Goal: Task Accomplishment & Management: Manage account settings

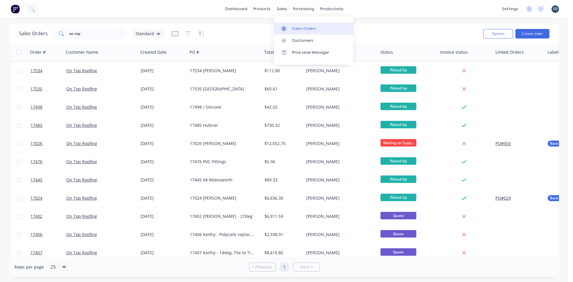
click at [300, 29] on div "Sales Orders" at bounding box center [304, 28] width 24 height 5
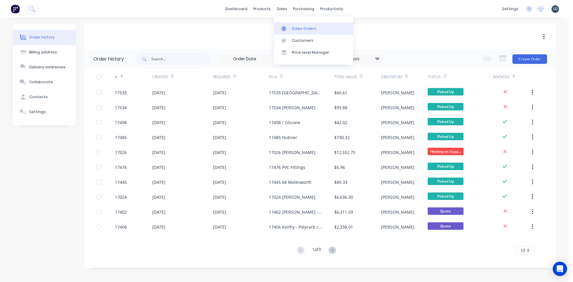
click at [302, 30] on div "Sales Orders" at bounding box center [304, 28] width 24 height 5
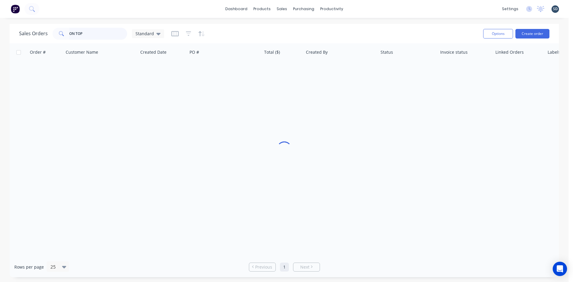
click at [101, 34] on input "ON TOP" at bounding box center [98, 34] width 58 height 12
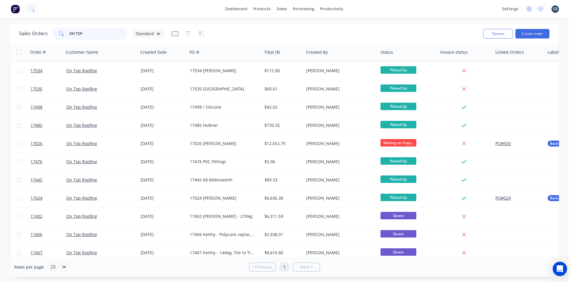
click at [101, 34] on input "ON TOP" at bounding box center [98, 34] width 58 height 12
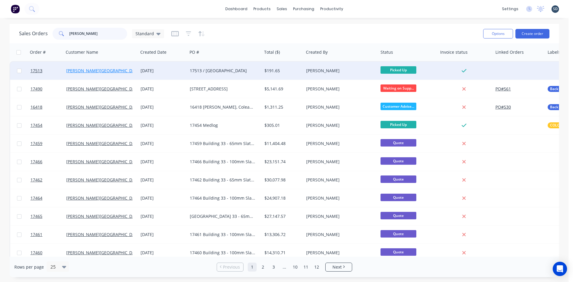
type input "[PERSON_NAME]"
click at [90, 70] on link "[PERSON_NAME][GEOGRAPHIC_DATA]" at bounding box center [103, 71] width 75 height 6
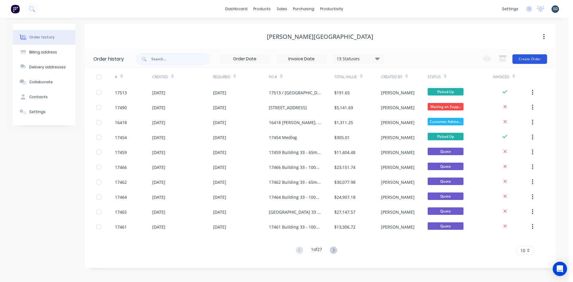
click at [529, 60] on button "Create Order" at bounding box center [529, 59] width 35 height 10
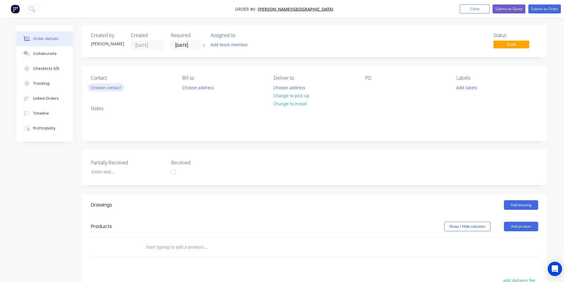
click at [98, 90] on button "Choose contact" at bounding box center [106, 87] width 37 height 8
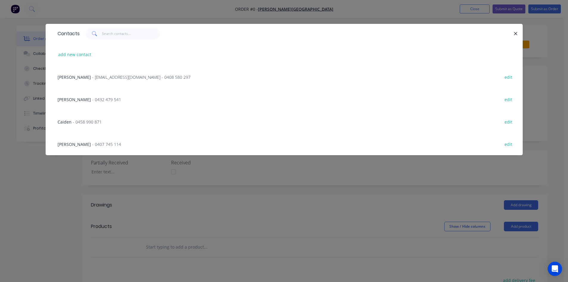
click at [101, 76] on span "- [EMAIL_ADDRESS][DOMAIN_NAME] - 0408 580 297" at bounding box center [141, 77] width 98 height 6
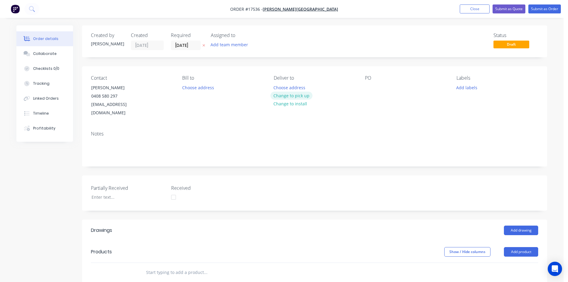
click at [284, 96] on button "Change to pick up" at bounding box center [292, 96] width 42 height 8
click at [291, 96] on button "Change to delivery" at bounding box center [293, 96] width 44 height 8
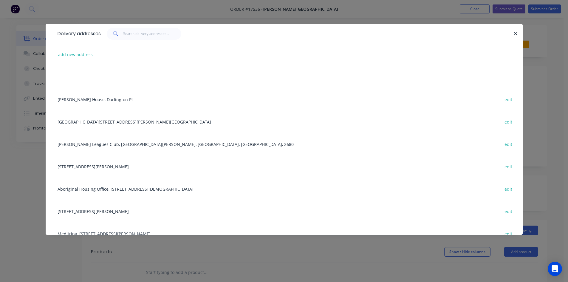
click at [99, 125] on div "[GEOGRAPHIC_DATA][PERSON_NAME], [GEOGRAPHIC_DATA], [GEOGRAPHIC_DATA], 2680 edit" at bounding box center [285, 121] width 460 height 22
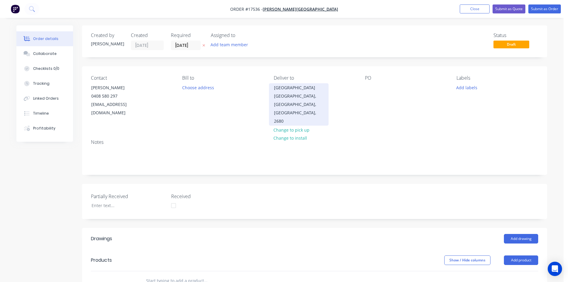
click at [306, 92] on div "[GEOGRAPHIC_DATA]" at bounding box center [299, 88] width 50 height 8
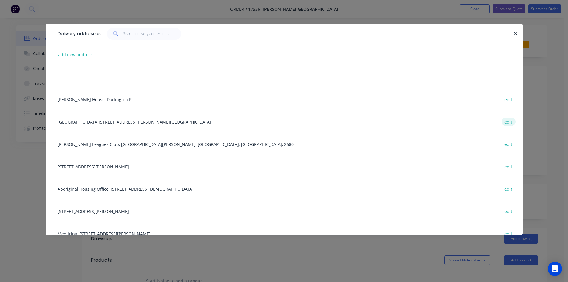
click at [502, 121] on button "edit" at bounding box center [509, 122] width 14 height 8
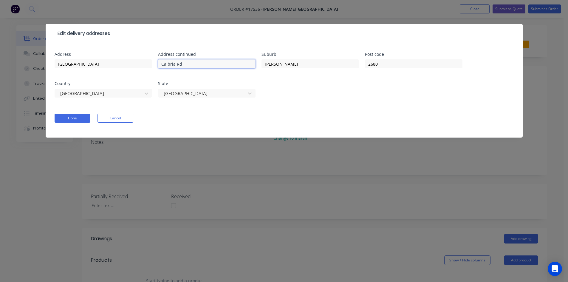
click at [167, 64] on input "Calbria Rd" at bounding box center [207, 63] width 98 height 9
type input "Calabria Rd"
click at [82, 117] on button "Done" at bounding box center [73, 118] width 36 height 9
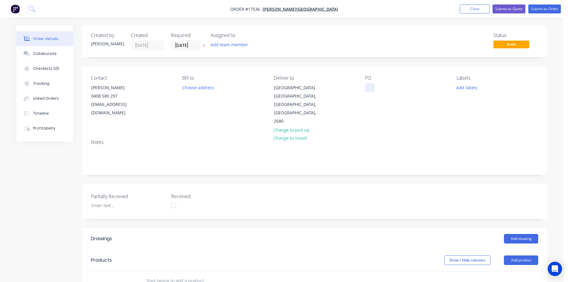
click at [369, 85] on div at bounding box center [370, 87] width 10 height 9
click at [397, 125] on div "Contact [PERSON_NAME] [PHONE_NUMBER] [EMAIL_ADDRESS][DOMAIN_NAME] Bill to Choos…" at bounding box center [314, 100] width 465 height 68
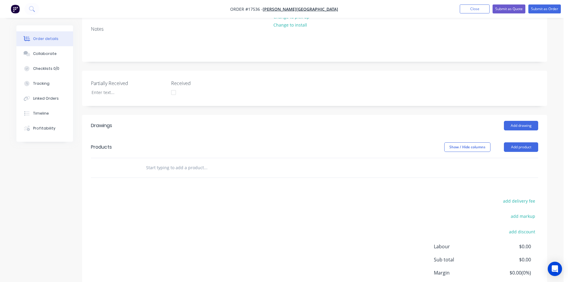
scroll to position [149, 0]
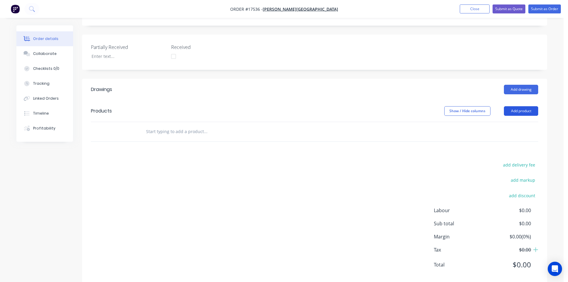
click at [513, 106] on button "Add product" at bounding box center [521, 111] width 34 height 10
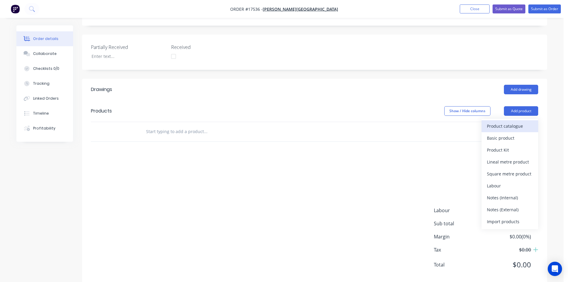
click at [511, 122] on div "Product catalogue" at bounding box center [510, 126] width 46 height 9
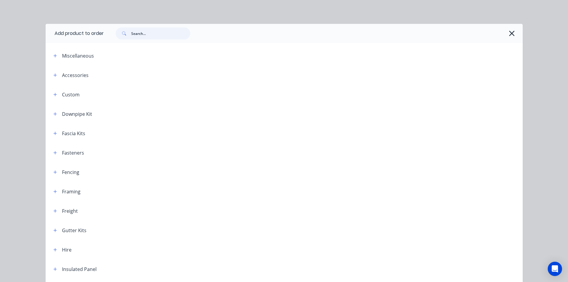
click at [150, 33] on input "text" at bounding box center [160, 33] width 59 height 12
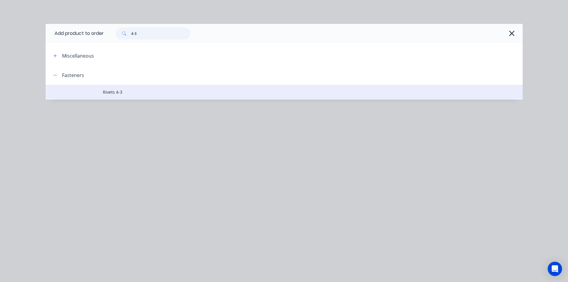
type input "4-3"
click at [145, 90] on span "Rivets 4-3" at bounding box center [271, 92] width 336 height 6
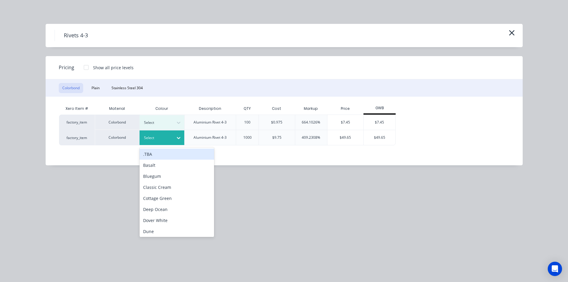
click at [173, 138] on div "Select" at bounding box center [156, 138] width 33 height 8
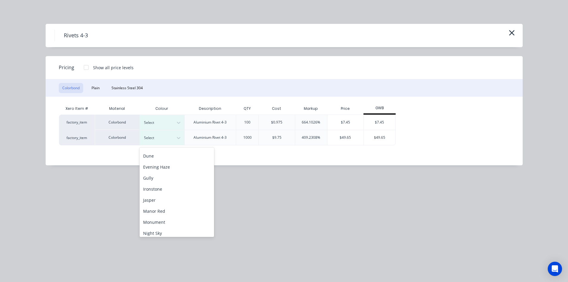
scroll to position [90, 0]
click at [170, 208] on div "Monument" at bounding box center [177, 208] width 75 height 11
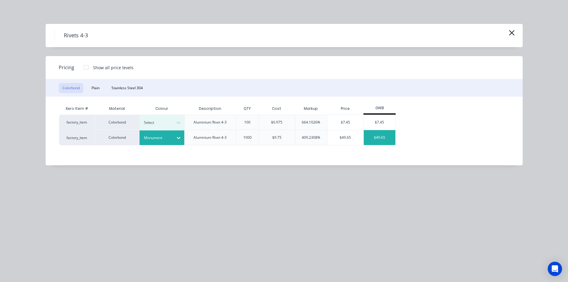
click at [381, 138] on div "$49.65" at bounding box center [380, 137] width 32 height 15
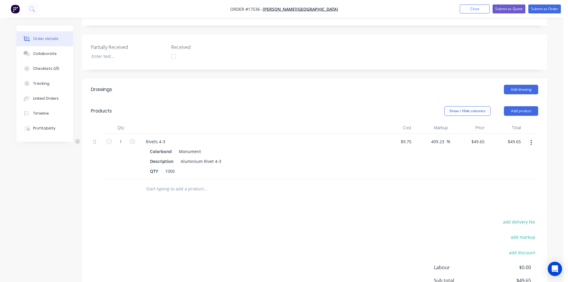
click at [183, 183] on input "text" at bounding box center [205, 189] width 119 height 12
click at [526, 106] on button "Add product" at bounding box center [521, 111] width 34 height 10
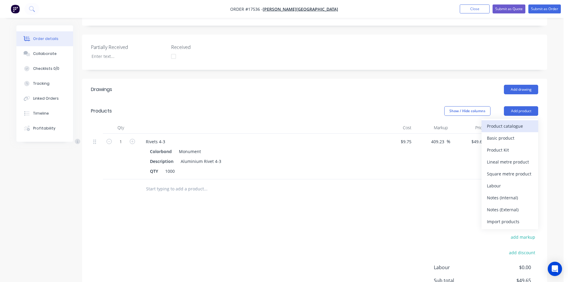
click at [512, 122] on div "Product catalogue" at bounding box center [510, 126] width 46 height 9
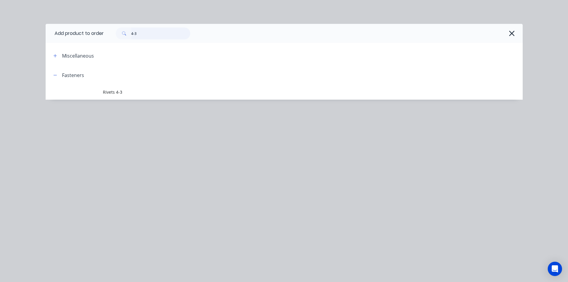
click at [153, 29] on input "4-3" at bounding box center [160, 33] width 59 height 12
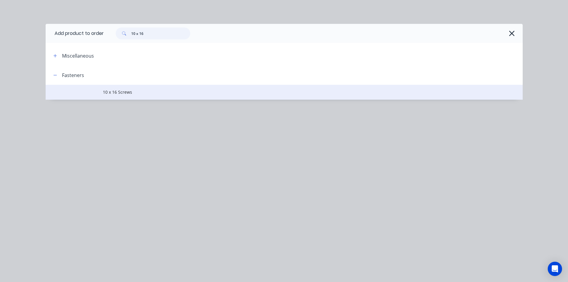
type input "10 x 16"
click at [142, 97] on td "10 x 16 Screws" at bounding box center [313, 92] width 420 height 15
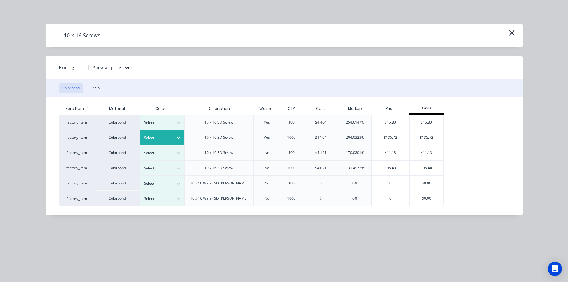
click at [177, 138] on icon at bounding box center [179, 138] width 6 height 6
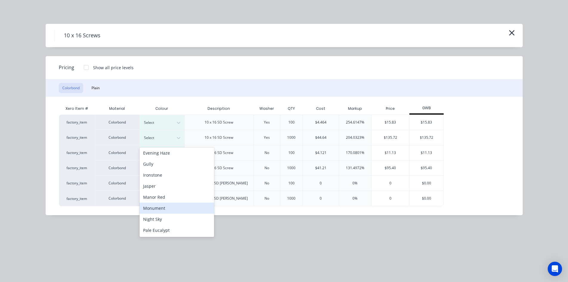
click at [167, 207] on div "Monument" at bounding box center [177, 208] width 75 height 11
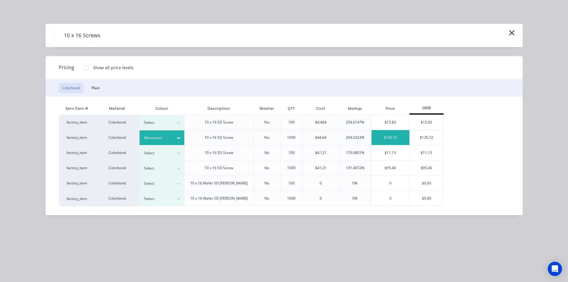
click at [396, 139] on div "$135.72" at bounding box center [391, 137] width 38 height 15
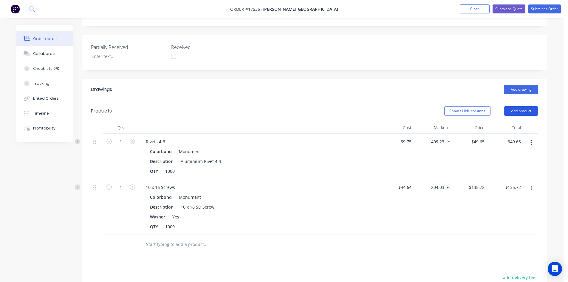
click at [526, 106] on button "Add product" at bounding box center [521, 111] width 34 height 10
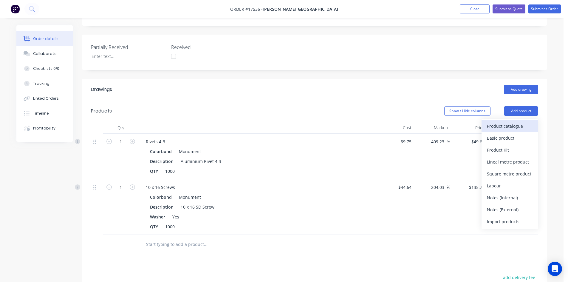
click at [511, 122] on div "Product catalogue" at bounding box center [510, 126] width 46 height 9
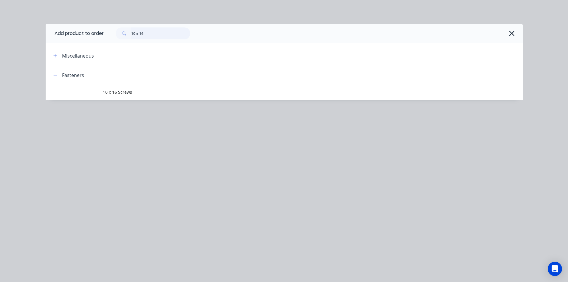
click at [148, 38] on input "10 x 16" at bounding box center [160, 33] width 59 height 12
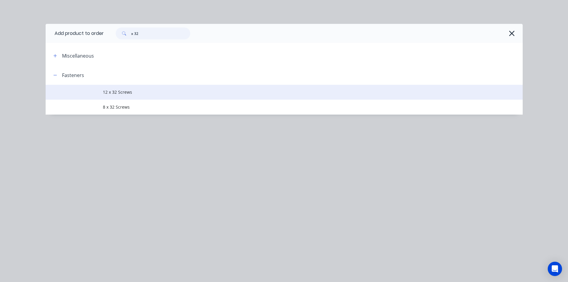
type input "x 32"
click at [135, 89] on span "12 x 32 Screws" at bounding box center [271, 92] width 336 height 6
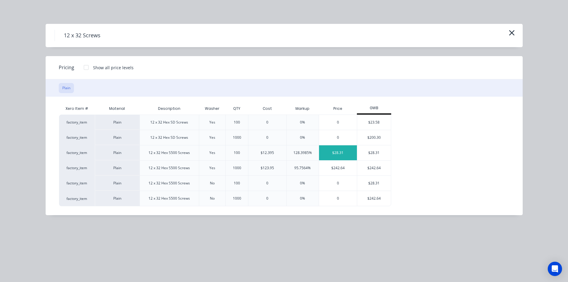
click at [337, 152] on div "$28.31" at bounding box center [338, 152] width 38 height 15
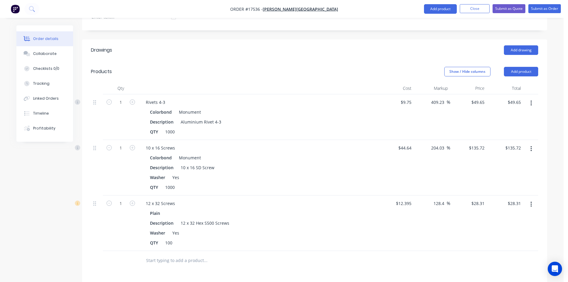
scroll to position [269, 0]
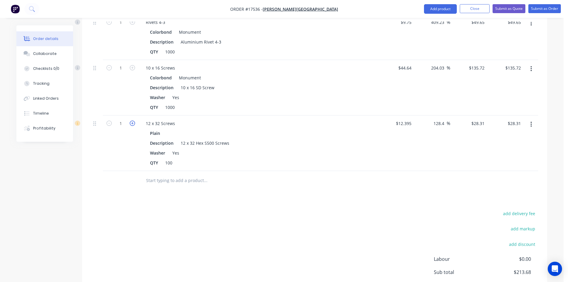
click at [132, 121] on icon "button" at bounding box center [132, 123] width 5 height 5
type input "2"
type input "$56.62"
click at [132, 121] on icon "button" at bounding box center [132, 123] width 5 height 5
type input "3"
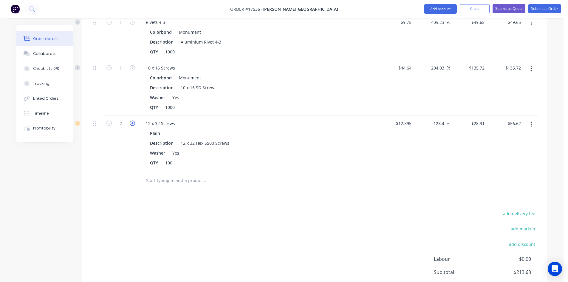
type input "$84.93"
click at [132, 121] on icon "button" at bounding box center [132, 123] width 5 height 5
type input "4"
type input "$113.24"
click at [132, 121] on icon "button" at bounding box center [132, 123] width 5 height 5
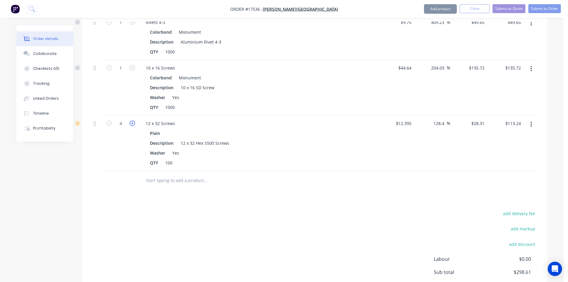
type input "5"
type input "$141.55"
click at [257, 214] on div "add delivery fee add markup add discount Labour $0.00 Sub total $326.92 Margin …" at bounding box center [315, 266] width 448 height 115
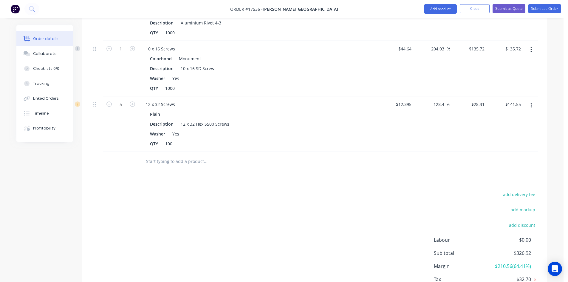
scroll to position [321, 0]
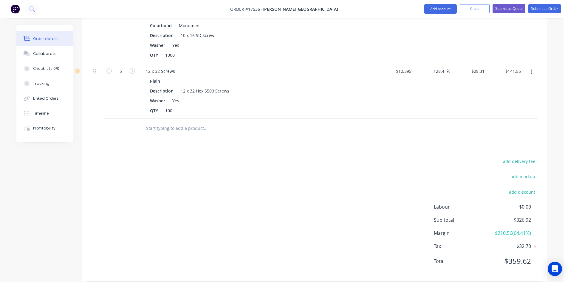
click at [173, 122] on input "text" at bounding box center [205, 128] width 119 height 12
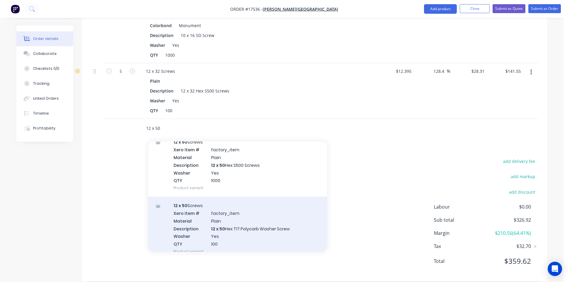
scroll to position [721, 0]
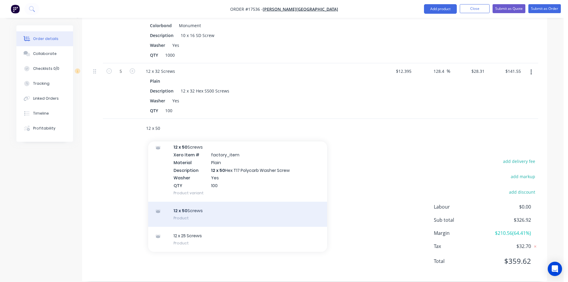
type input "12 x 50"
click at [220, 214] on div "12 x 50 Screws Product" at bounding box center [237, 214] width 179 height 25
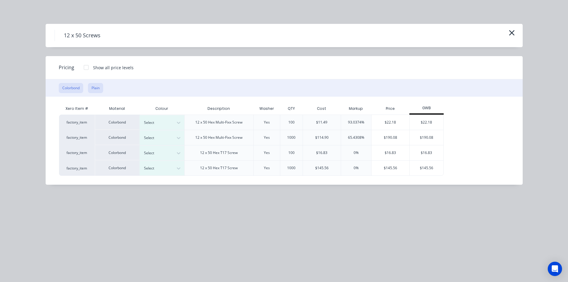
click at [98, 86] on button "Plain" at bounding box center [95, 88] width 15 height 10
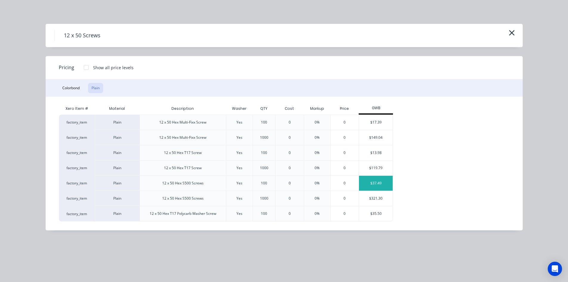
click at [384, 183] on div "$37.49" at bounding box center [376, 183] width 34 height 15
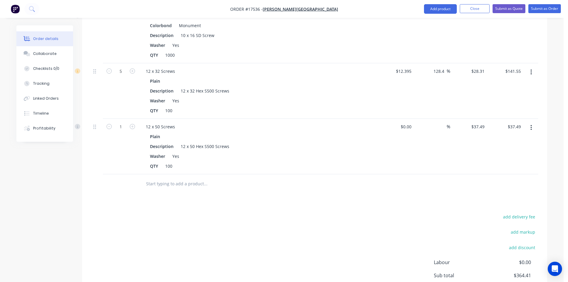
click at [153, 180] on input "text" at bounding box center [205, 184] width 119 height 12
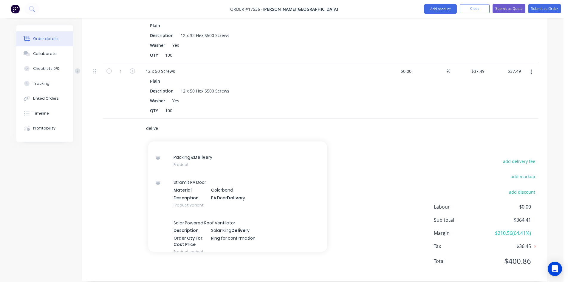
scroll to position [1803, 0]
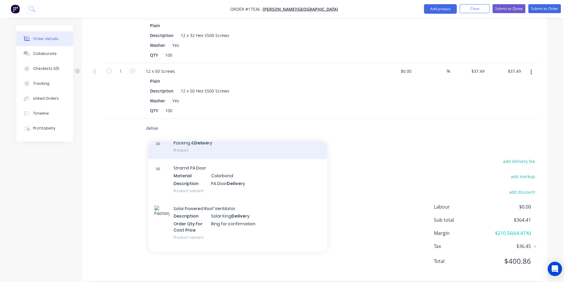
type input "delive"
click at [206, 141] on div "Packing & Delive ry Product" at bounding box center [237, 146] width 179 height 25
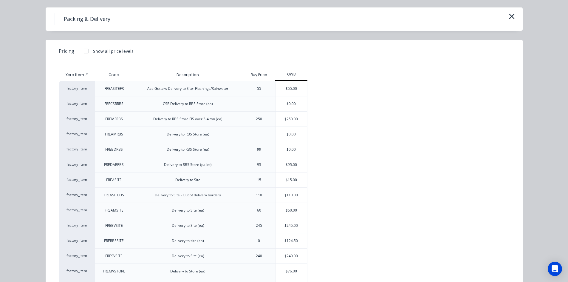
scroll to position [30, 0]
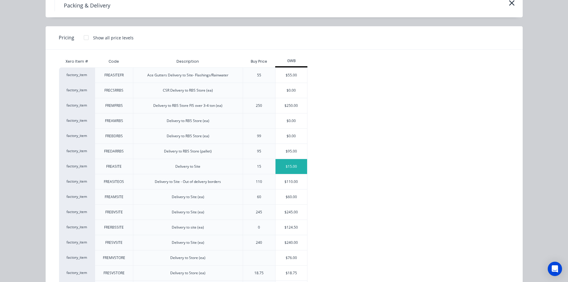
click at [289, 164] on div "$15.00" at bounding box center [292, 166] width 32 height 15
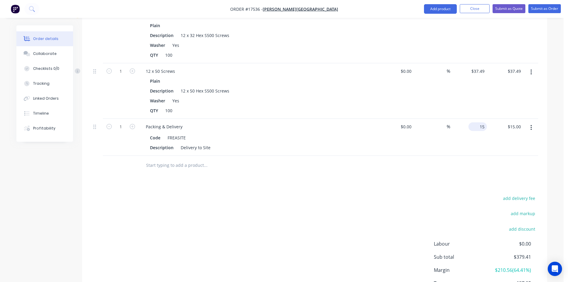
click at [482, 122] on input "15" at bounding box center [479, 126] width 16 height 9
type input "$60.00"
click at [363, 194] on div "add delivery fee add markup add discount Labour $0.00 Sub total $424.41 Margin …" at bounding box center [315, 251] width 448 height 115
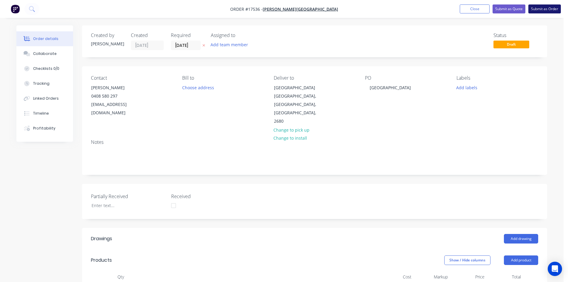
click at [545, 10] on button "Submit as Order" at bounding box center [545, 8] width 33 height 9
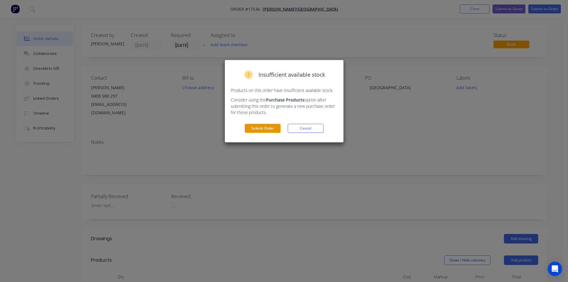
click at [265, 129] on button "Submit Order" at bounding box center [263, 128] width 36 height 9
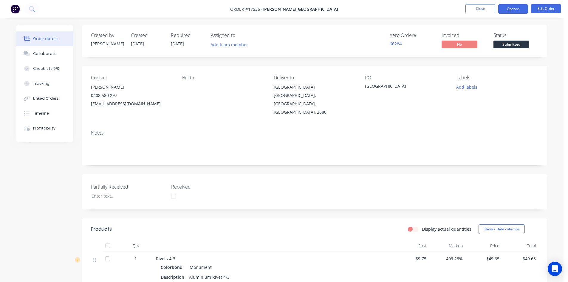
click at [520, 10] on button "Options" at bounding box center [514, 9] width 30 height 10
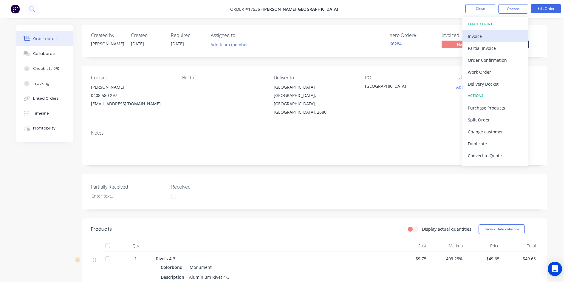
click at [501, 38] on div "Invoice" at bounding box center [495, 36] width 55 height 9
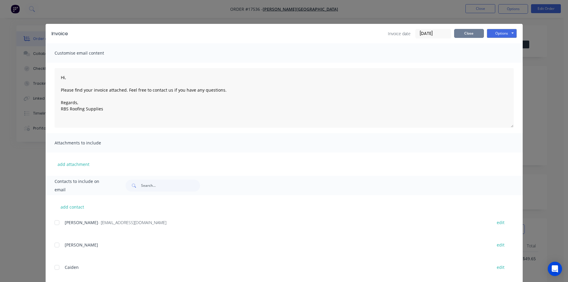
click at [471, 33] on button "Close" at bounding box center [469, 33] width 30 height 9
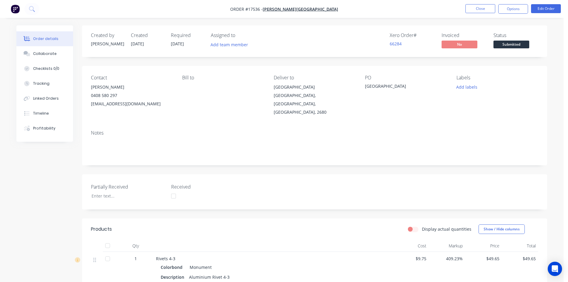
click at [521, 48] on button "Submitted" at bounding box center [512, 45] width 36 height 9
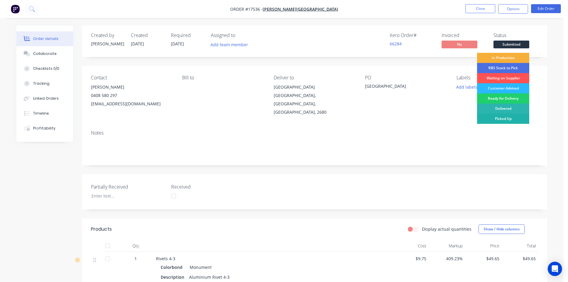
click at [508, 119] on div "Picked Up" at bounding box center [503, 119] width 52 height 10
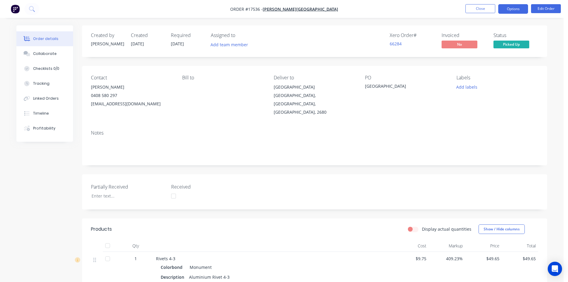
click at [514, 8] on button "Options" at bounding box center [514, 9] width 30 height 10
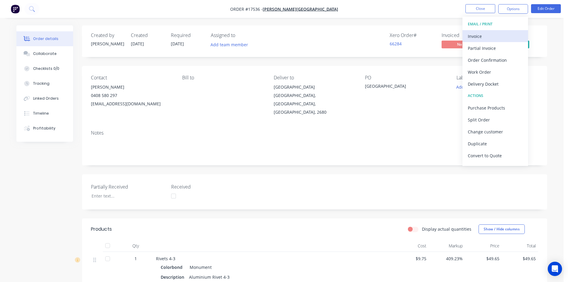
click at [492, 38] on div "Invoice" at bounding box center [495, 36] width 55 height 9
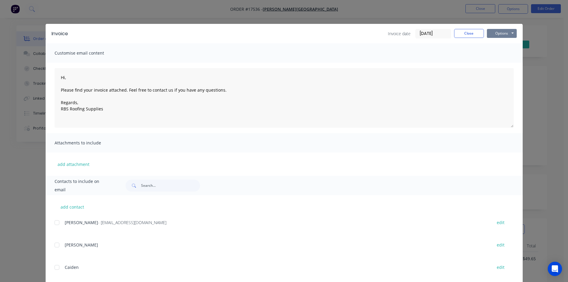
click at [502, 34] on button "Options" at bounding box center [502, 33] width 30 height 9
click at [505, 43] on button "Preview" at bounding box center [506, 44] width 38 height 10
click at [56, 224] on div at bounding box center [57, 223] width 12 height 12
click at [511, 38] on button "Options" at bounding box center [502, 33] width 30 height 9
click at [510, 64] on button "Email" at bounding box center [506, 64] width 38 height 10
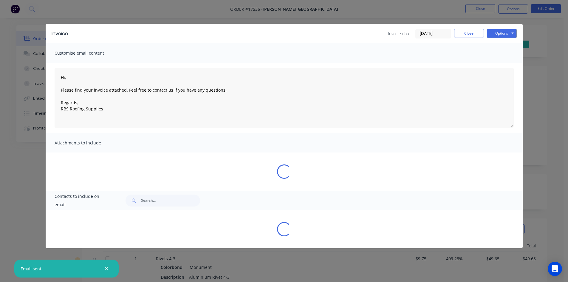
type textarea "Hi, Please find your invoice attached. Feel free to contact us if you have any …"
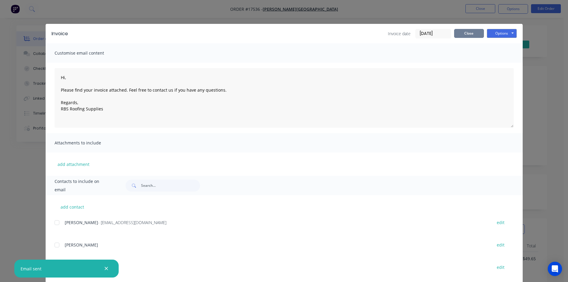
click at [470, 32] on button "Close" at bounding box center [469, 33] width 30 height 9
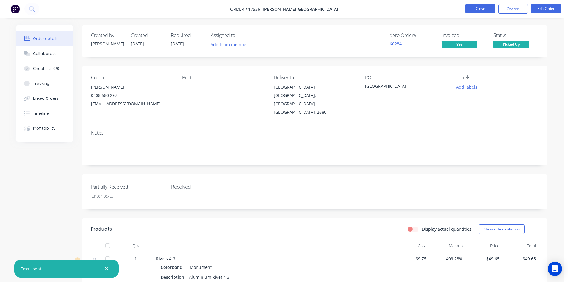
click at [487, 8] on button "Close" at bounding box center [481, 8] width 30 height 9
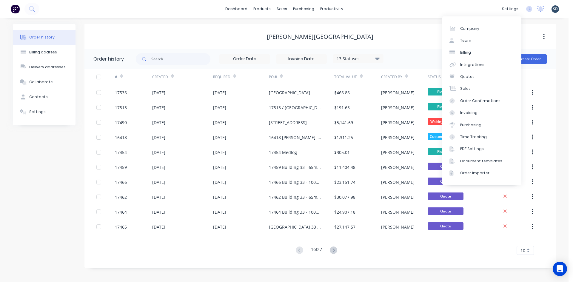
click at [395, 12] on div "dashboard products sales purchasing productivity dashboard products Product Cat…" at bounding box center [284, 9] width 568 height 18
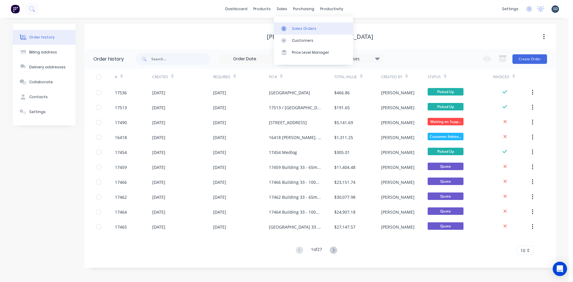
click at [290, 25] on link "Sales Orders" at bounding box center [313, 28] width 79 height 12
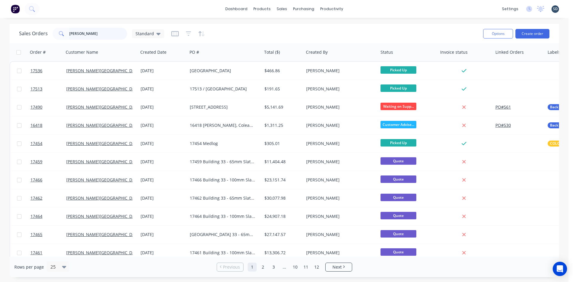
click at [105, 35] on input "[PERSON_NAME]" at bounding box center [98, 34] width 58 height 12
click at [104, 35] on input "[PERSON_NAME]" at bounding box center [98, 34] width 58 height 12
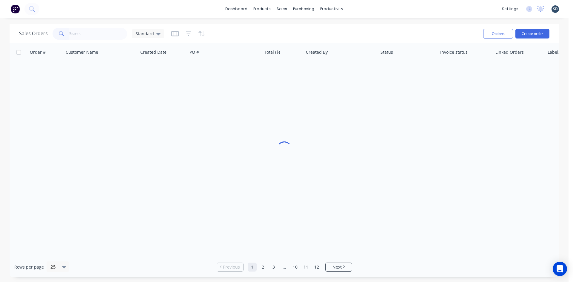
click at [260, 34] on div "Sales Orders Standard" at bounding box center [248, 33] width 459 height 15
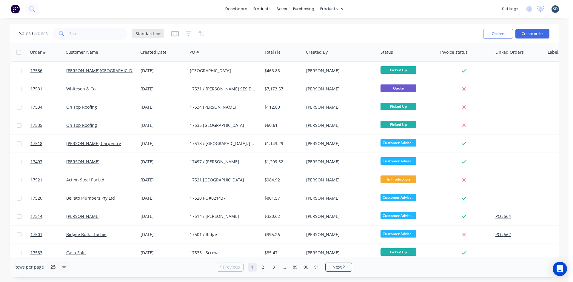
click at [157, 35] on icon at bounding box center [158, 34] width 4 height 2
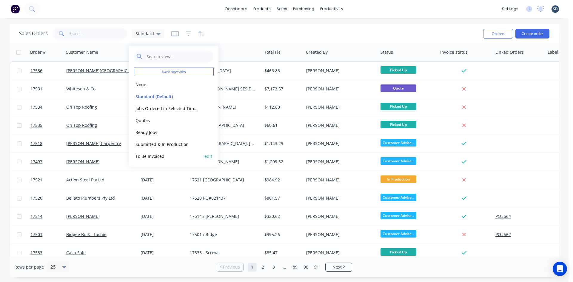
click at [161, 156] on button "To Be Invoiced" at bounding box center [168, 156] width 68 height 7
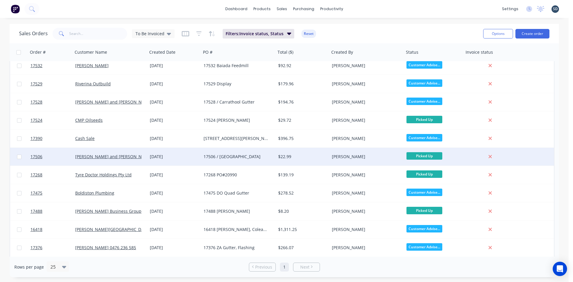
scroll to position [90, 0]
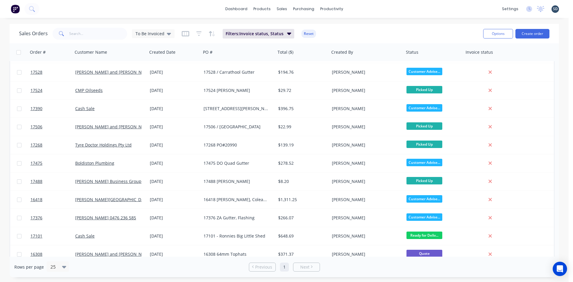
click at [359, 9] on div "dashboard products sales purchasing productivity dashboard products Product Cat…" at bounding box center [284, 9] width 568 height 18
click at [359, 7] on div "dashboard products sales purchasing productivity dashboard products Product Cat…" at bounding box center [284, 9] width 568 height 18
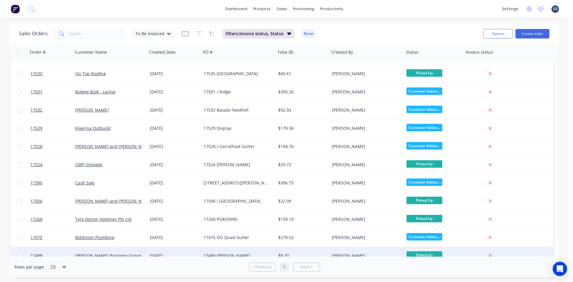
scroll to position [0, 0]
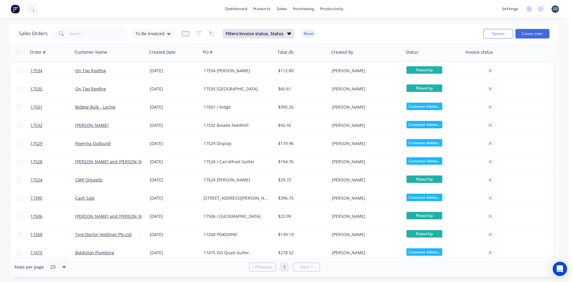
click at [357, 7] on div "dashboard products sales purchasing productivity dashboard products Product Cat…" at bounding box center [284, 9] width 568 height 18
click at [362, 6] on div "dashboard products sales purchasing productivity dashboard products Product Cat…" at bounding box center [284, 9] width 568 height 18
click at [359, 8] on div "dashboard products sales purchasing productivity dashboard products Product Cat…" at bounding box center [284, 9] width 568 height 18
click at [358, 8] on div "dashboard products sales purchasing productivity dashboard products Product Cat…" at bounding box center [284, 9] width 568 height 18
click at [357, 8] on div "dashboard products sales purchasing productivity dashboard products Product Cat…" at bounding box center [284, 9] width 568 height 18
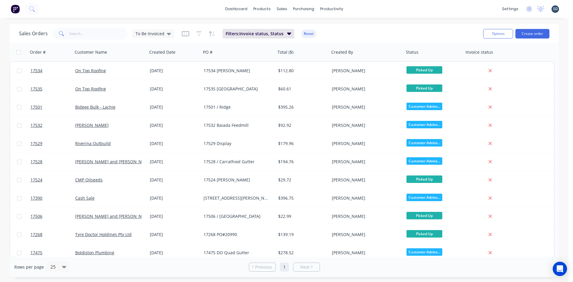
drag, startPoint x: 357, startPoint y: 8, endPoint x: 354, endPoint y: 9, distance: 3.2
click at [353, 9] on div "dashboard products sales purchasing productivity dashboard products Product Cat…" at bounding box center [284, 9] width 568 height 18
click at [358, 8] on div "dashboard products sales purchasing productivity dashboard products Product Cat…" at bounding box center [284, 9] width 568 height 18
click at [361, 8] on div "dashboard products sales purchasing productivity dashboard products Product Cat…" at bounding box center [284, 9] width 568 height 18
click at [359, 7] on div "dashboard products sales purchasing productivity dashboard products Product Cat…" at bounding box center [284, 9] width 568 height 18
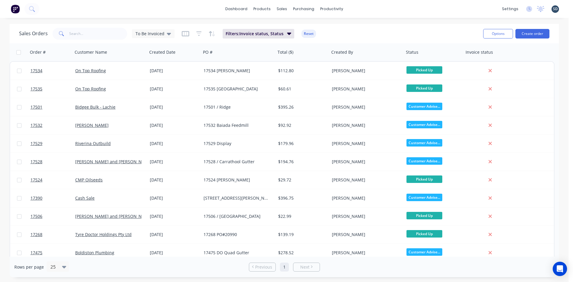
click at [359, 7] on div "dashboard products sales purchasing productivity dashboard products Product Cat…" at bounding box center [284, 9] width 568 height 18
click at [360, 7] on div "dashboard products sales purchasing productivity dashboard products Product Cat…" at bounding box center [284, 9] width 568 height 18
click at [306, 29] on div "Sales Orders" at bounding box center [304, 28] width 24 height 5
click at [360, 8] on div "dashboard products sales purchasing productivity dashboard products Product Cat…" at bounding box center [284, 9] width 568 height 18
click at [358, 9] on div "dashboard products sales purchasing productivity dashboard products Product Cat…" at bounding box center [284, 9] width 568 height 18
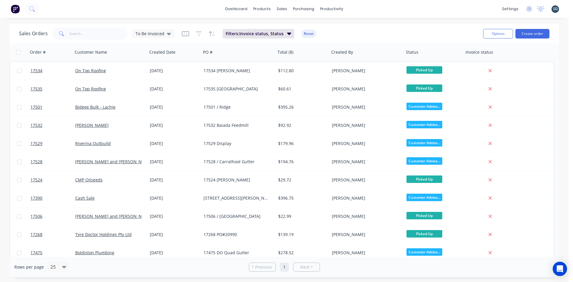
click at [360, 8] on div "dashboard products sales purchasing productivity dashboard products Product Cat…" at bounding box center [284, 9] width 568 height 18
click at [357, 8] on div "dashboard products sales purchasing productivity dashboard products Product Cat…" at bounding box center [284, 9] width 568 height 18
click at [359, 8] on div "dashboard products sales purchasing productivity dashboard products Product Cat…" at bounding box center [284, 9] width 568 height 18
click at [362, 8] on div "dashboard products sales purchasing productivity dashboard products Product Cat…" at bounding box center [284, 9] width 568 height 18
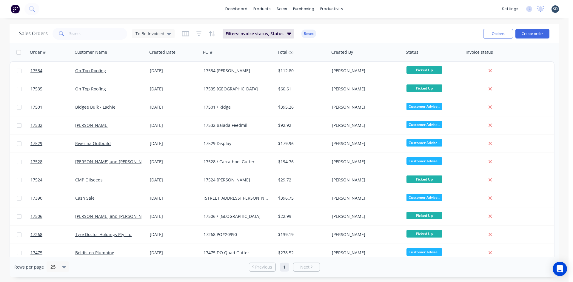
click at [362, 8] on div "dashboard products sales purchasing productivity dashboard products Product Cat…" at bounding box center [284, 9] width 568 height 18
click at [359, 8] on div "dashboard products sales purchasing productivity dashboard products Product Cat…" at bounding box center [284, 9] width 568 height 18
click at [361, 8] on div "dashboard products sales purchasing productivity dashboard products Product Cat…" at bounding box center [284, 9] width 568 height 18
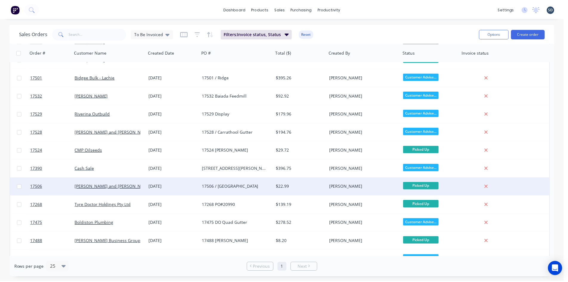
scroll to position [60, 0]
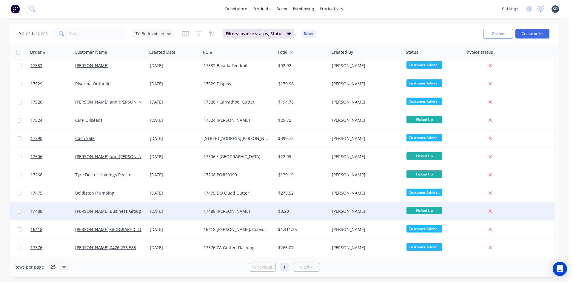
click at [255, 211] on div "17488 [PERSON_NAME]" at bounding box center [237, 211] width 66 height 6
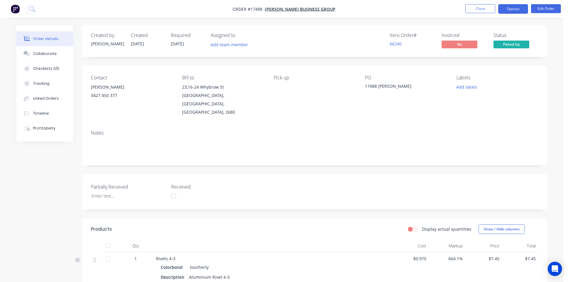
click at [519, 10] on button "Options" at bounding box center [514, 9] width 30 height 10
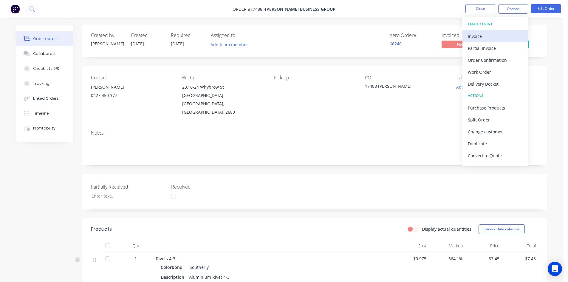
click at [500, 38] on div "Invoice" at bounding box center [495, 36] width 55 height 9
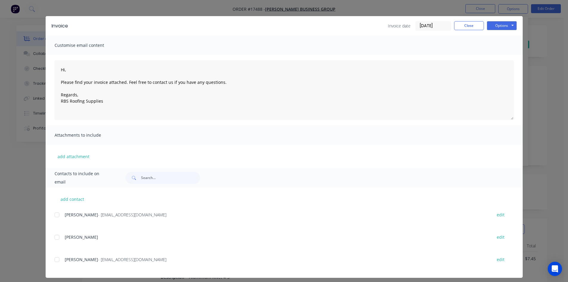
scroll to position [12, 0]
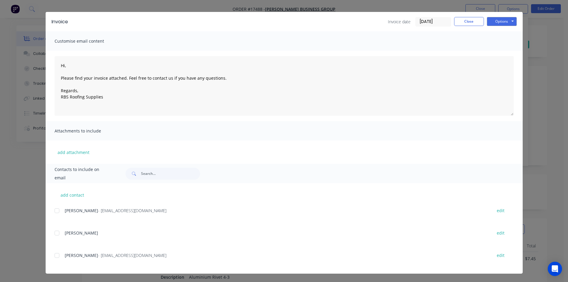
click at [55, 256] on div at bounding box center [57, 255] width 12 height 12
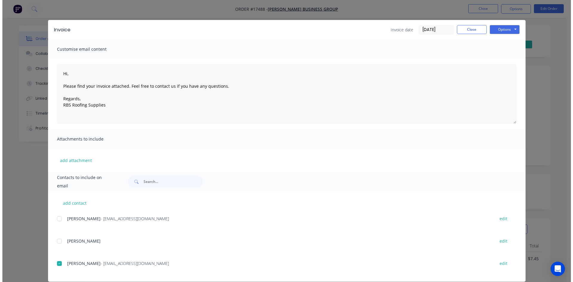
scroll to position [0, 0]
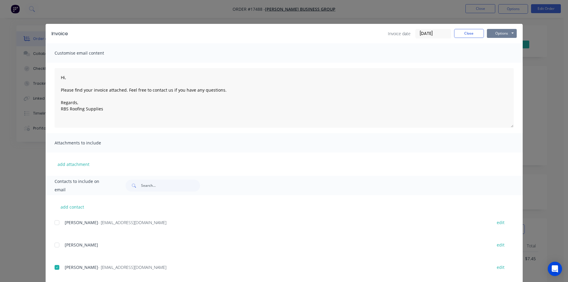
click at [491, 29] on button "Options" at bounding box center [502, 33] width 30 height 9
click at [494, 66] on button "Email" at bounding box center [506, 64] width 38 height 10
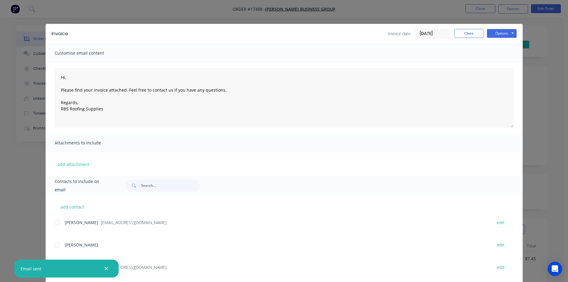
type textarea "Hi, Please find your invoice attached. Feel free to contact us if you have any …"
click at [470, 36] on button "Close" at bounding box center [469, 33] width 30 height 9
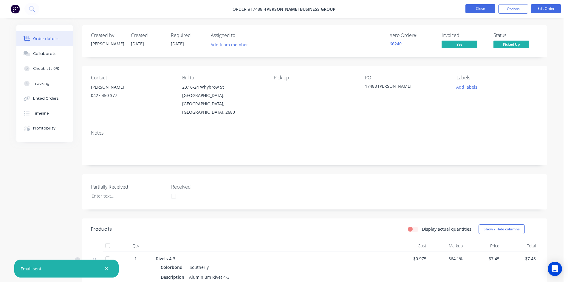
click at [487, 6] on button "Close" at bounding box center [481, 8] width 30 height 9
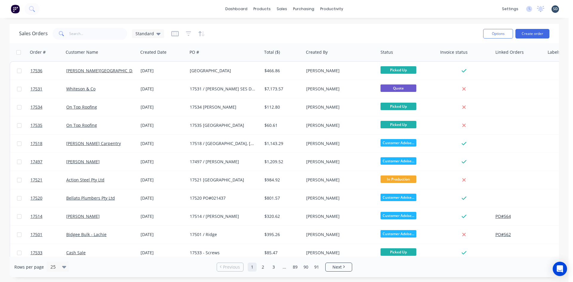
click at [156, 27] on div "Sales Orders Standard" at bounding box center [248, 33] width 459 height 15
click at [151, 38] on div "Sales Orders Standard" at bounding box center [91, 34] width 145 height 12
click at [158, 29] on div "Standard" at bounding box center [148, 33] width 32 height 9
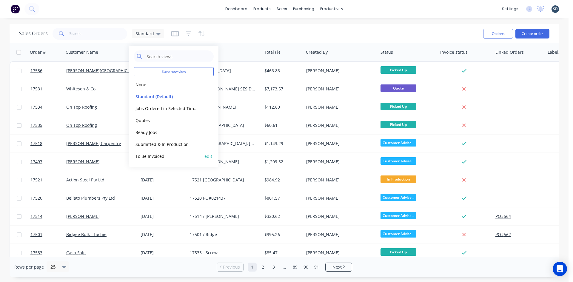
click at [161, 157] on button "To Be Invoiced" at bounding box center [168, 156] width 68 height 7
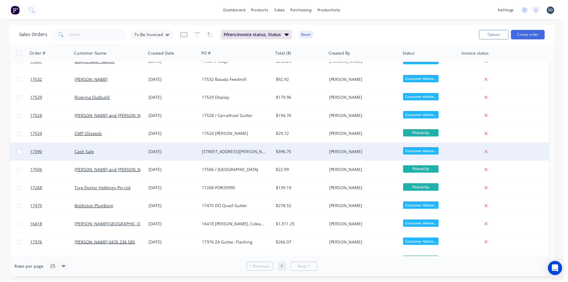
scroll to position [114, 0]
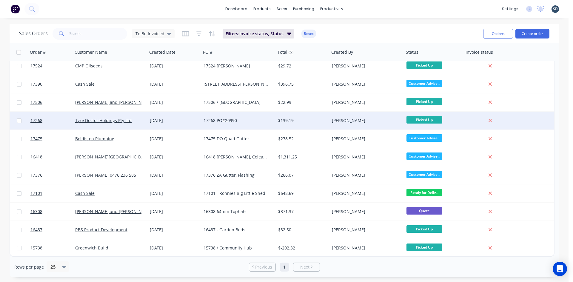
click at [256, 121] on div "17268 PO#20990" at bounding box center [237, 121] width 66 height 6
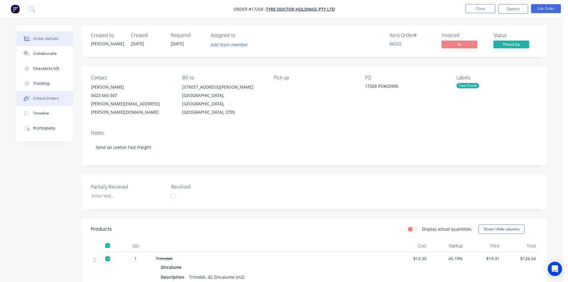
click at [53, 101] on button "Linked Orders" at bounding box center [44, 98] width 57 height 15
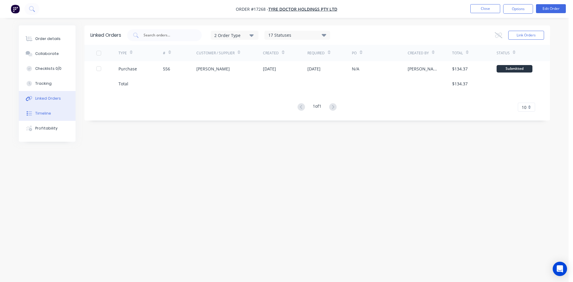
click at [54, 114] on button "Timeline" at bounding box center [47, 113] width 57 height 15
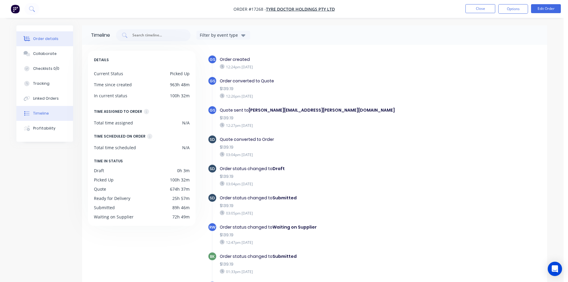
click at [28, 38] on icon at bounding box center [27, 38] width 7 height 5
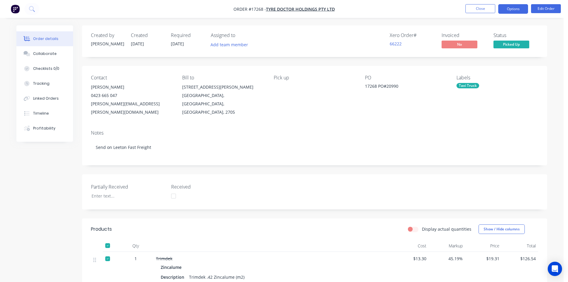
click at [514, 11] on button "Options" at bounding box center [514, 9] width 30 height 10
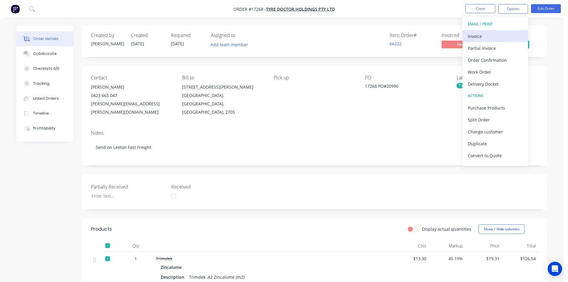
click at [496, 34] on div "Invoice" at bounding box center [495, 36] width 55 height 9
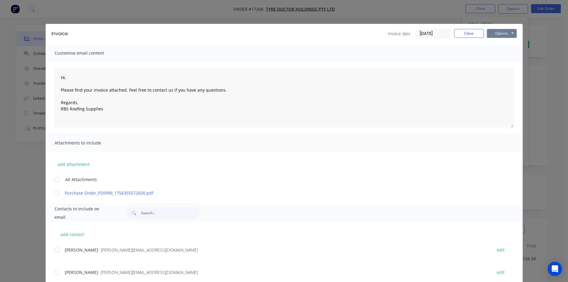
click at [503, 34] on button "Options" at bounding box center [502, 33] width 30 height 9
type textarea "Hi, Please find your invoice attached. Feel free to contact us if you have any …"
click at [467, 34] on button "Close" at bounding box center [469, 33] width 30 height 9
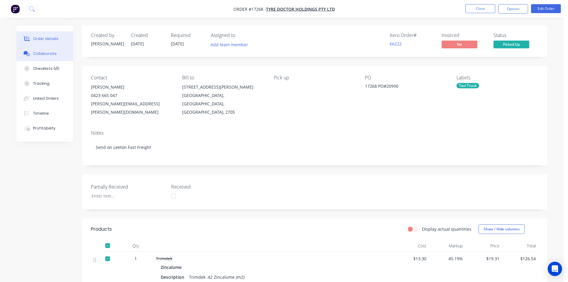
click at [43, 51] on div "Collaborate" at bounding box center [45, 53] width 24 height 5
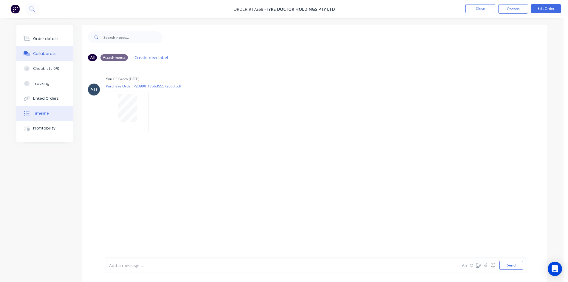
click at [49, 112] on button "Timeline" at bounding box center [44, 113] width 57 height 15
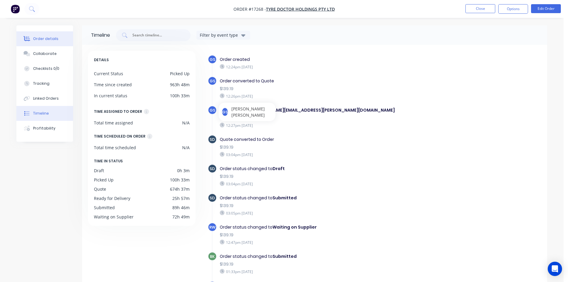
click at [35, 40] on div "Order details" at bounding box center [45, 38] width 25 height 5
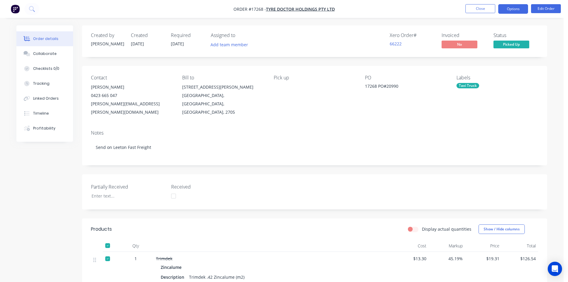
click at [509, 10] on button "Options" at bounding box center [514, 9] width 30 height 10
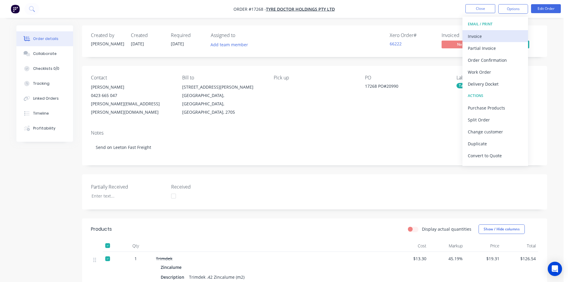
click at [498, 35] on div "Invoice" at bounding box center [495, 36] width 55 height 9
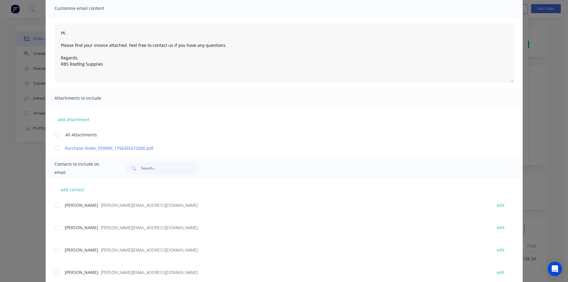
scroll to position [107, 0]
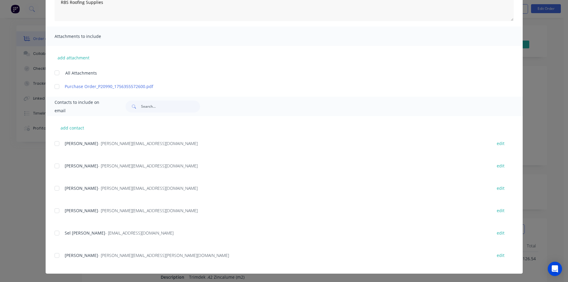
click at [53, 255] on div at bounding box center [57, 255] width 12 height 12
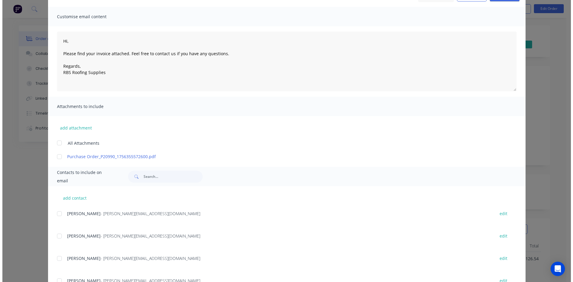
scroll to position [0, 0]
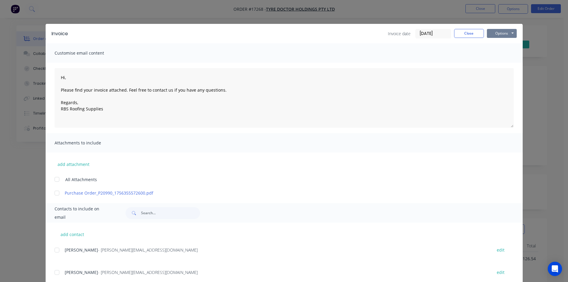
click at [508, 35] on button "Options" at bounding box center [502, 33] width 30 height 9
click at [507, 63] on button "Email" at bounding box center [506, 64] width 38 height 10
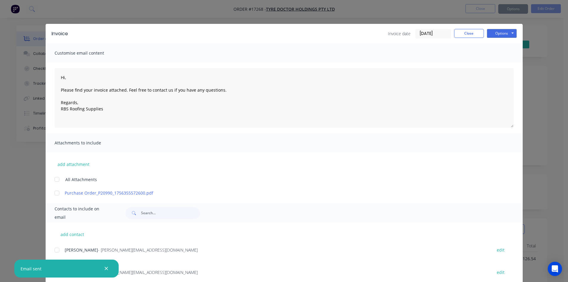
type textarea "Hi, Please find your invoice attached. Feel free to contact us if you have any …"
click at [469, 33] on button "Close" at bounding box center [469, 33] width 30 height 9
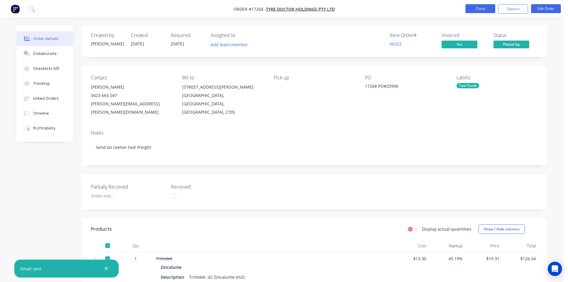
click at [481, 7] on button "Close" at bounding box center [481, 8] width 30 height 9
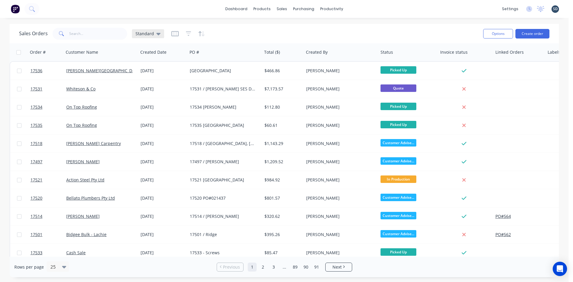
click at [141, 33] on span "Standard" at bounding box center [144, 33] width 19 height 6
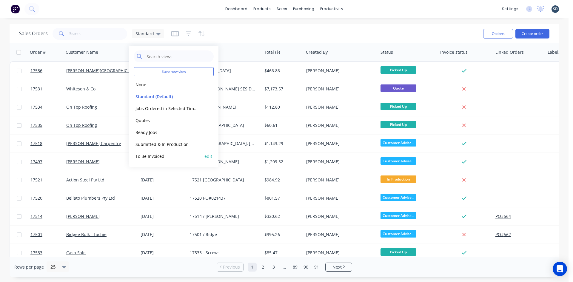
click at [166, 158] on button "To Be Invoiced" at bounding box center [168, 156] width 68 height 7
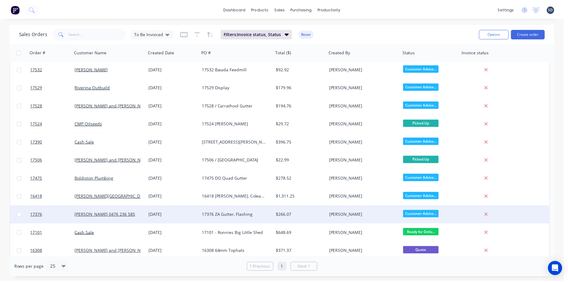
scroll to position [60, 0]
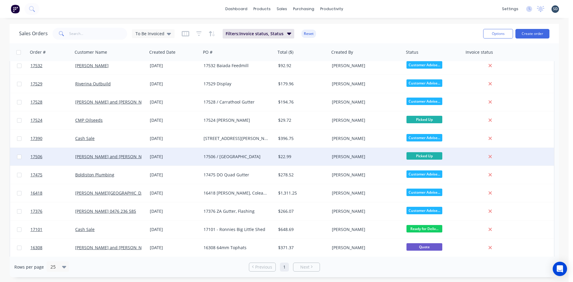
click at [249, 157] on div "17506 / [GEOGRAPHIC_DATA]" at bounding box center [237, 157] width 66 height 6
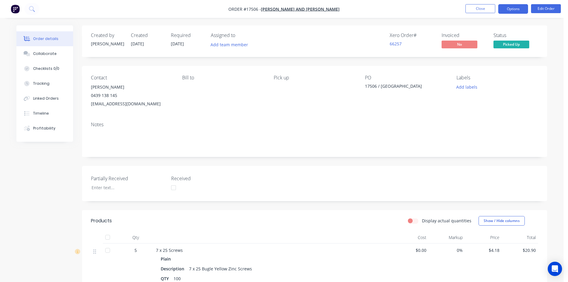
click at [508, 9] on button "Options" at bounding box center [514, 9] width 30 height 10
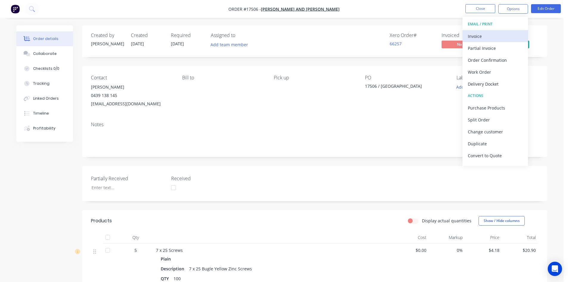
click at [495, 35] on div "Invoice" at bounding box center [495, 36] width 55 height 9
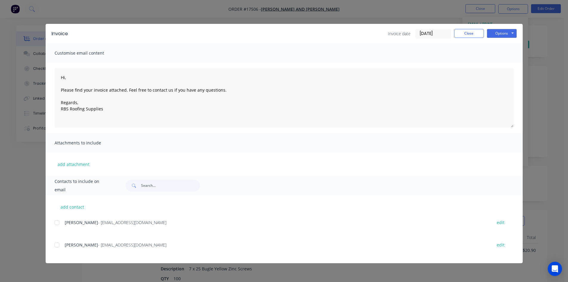
click at [56, 223] on div at bounding box center [57, 223] width 12 height 12
click at [513, 32] on button "Options" at bounding box center [502, 33] width 30 height 9
click at [511, 62] on button "Email" at bounding box center [506, 64] width 38 height 10
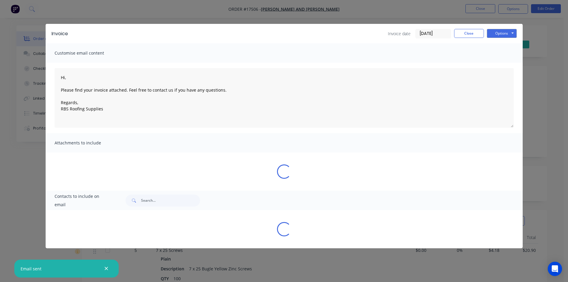
type textarea "Hi, Please find your invoice attached. Feel free to contact us if you have any …"
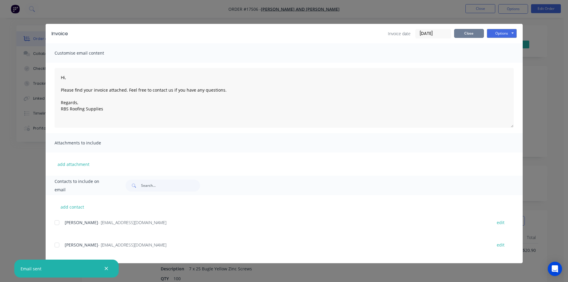
click at [471, 34] on button "Close" at bounding box center [469, 33] width 30 height 9
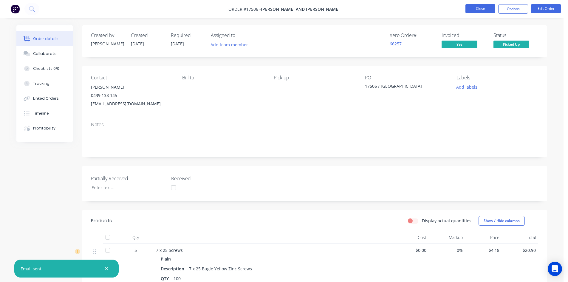
click at [483, 9] on button "Close" at bounding box center [481, 8] width 30 height 9
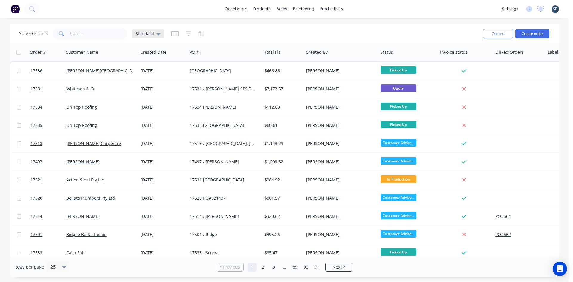
click at [154, 37] on div "Standard" at bounding box center [148, 33] width 32 height 9
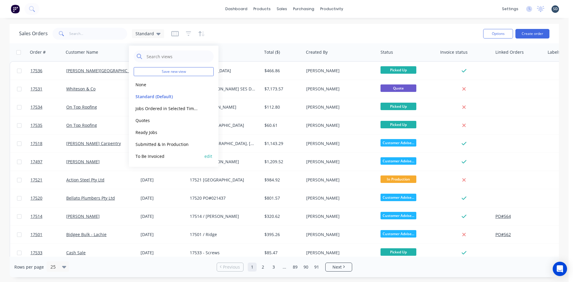
click at [173, 156] on button "To Be Invoiced" at bounding box center [168, 156] width 68 height 7
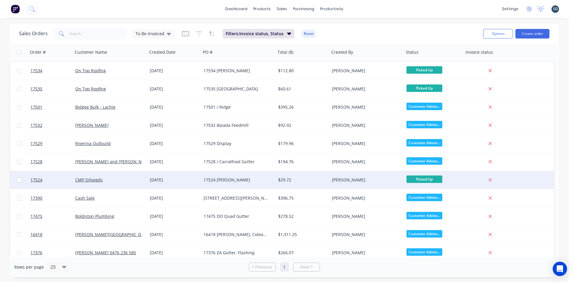
click at [188, 182] on div "[DATE]" at bounding box center [174, 180] width 49 height 6
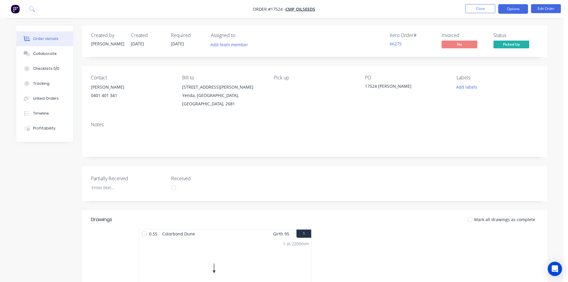
click at [511, 9] on button "Options" at bounding box center [514, 9] width 30 height 10
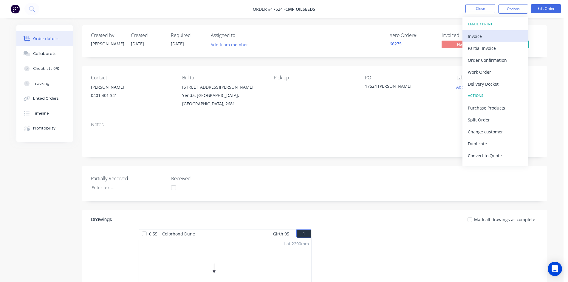
click at [489, 35] on div "Invoice" at bounding box center [495, 36] width 55 height 9
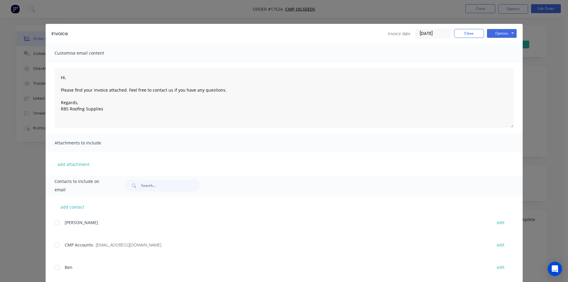
click at [54, 244] on div at bounding box center [57, 245] width 12 height 12
click at [502, 33] on button "Options" at bounding box center [502, 33] width 30 height 9
click at [508, 64] on button "Email" at bounding box center [506, 64] width 38 height 10
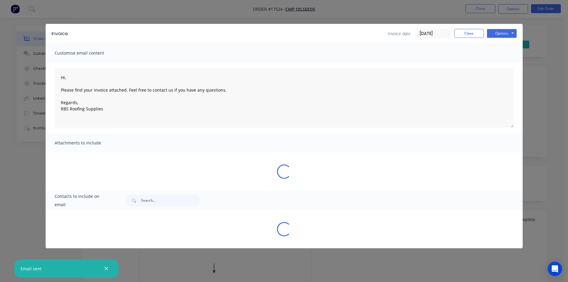
type textarea "Hi, Please find your invoice attached. Feel free to contact us if you have any …"
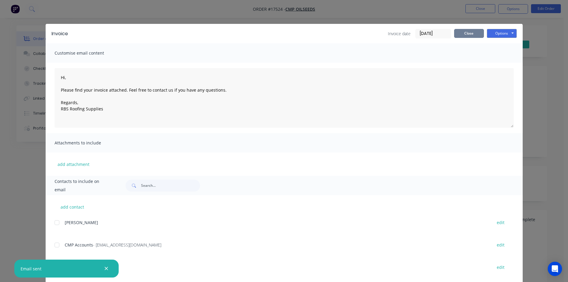
click at [471, 35] on button "Close" at bounding box center [469, 33] width 30 height 9
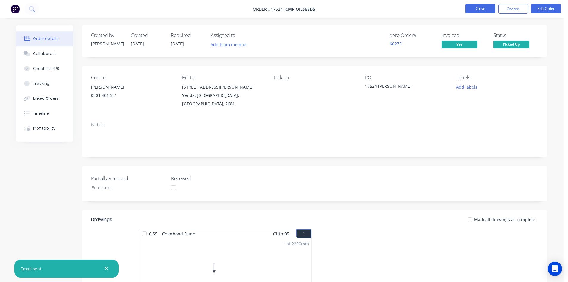
click at [485, 9] on button "Close" at bounding box center [481, 8] width 30 height 9
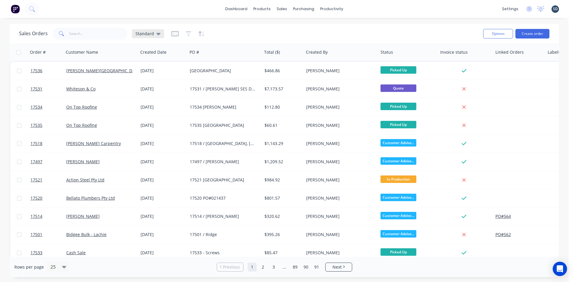
click at [156, 34] on icon at bounding box center [158, 33] width 4 height 7
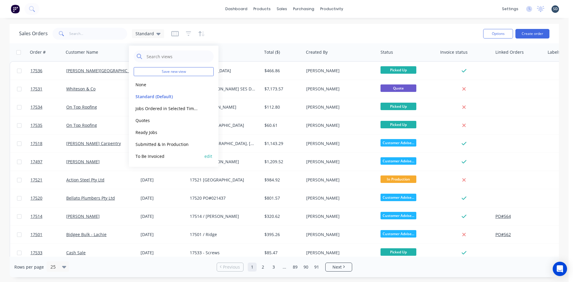
click at [157, 154] on button "To Be Invoiced" at bounding box center [168, 156] width 68 height 7
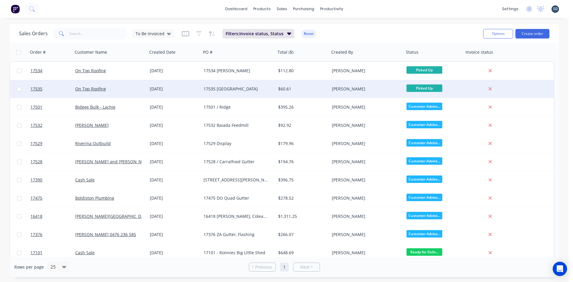
click at [253, 89] on div "17535 [GEOGRAPHIC_DATA]" at bounding box center [237, 89] width 66 height 6
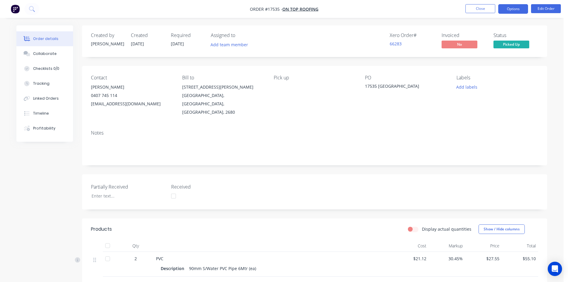
click at [511, 11] on button "Options" at bounding box center [514, 9] width 30 height 10
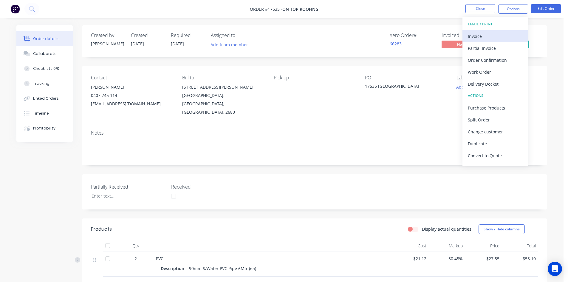
click at [500, 34] on div "Invoice" at bounding box center [495, 36] width 55 height 9
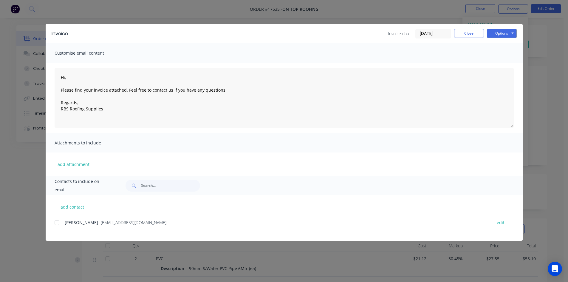
click at [57, 221] on div at bounding box center [57, 223] width 12 height 12
click at [502, 29] on button "Options" at bounding box center [502, 33] width 30 height 9
click at [505, 63] on button "Email" at bounding box center [506, 64] width 38 height 10
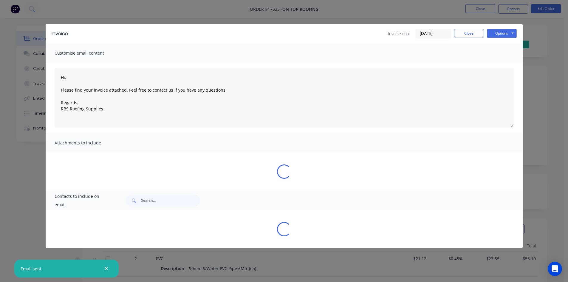
type textarea "Hi, Please find your invoice attached. Feel free to contact us if you have any …"
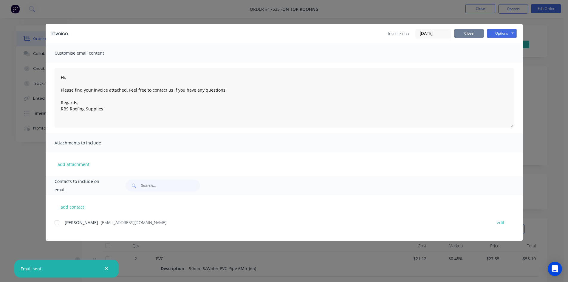
click at [468, 29] on button "Close" at bounding box center [469, 33] width 30 height 9
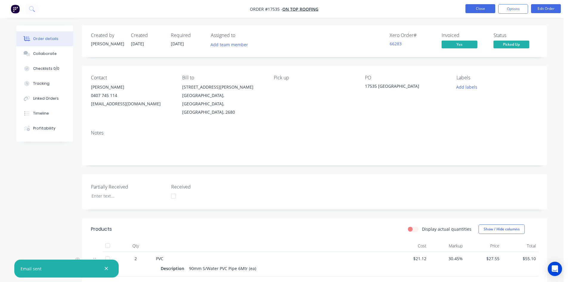
click at [487, 7] on button "Close" at bounding box center [481, 8] width 30 height 9
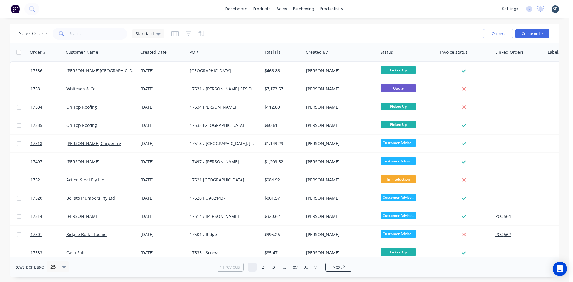
click at [163, 33] on div "Sales Orders Standard" at bounding box center [248, 33] width 459 height 15
click at [157, 35] on icon at bounding box center [158, 34] width 4 height 2
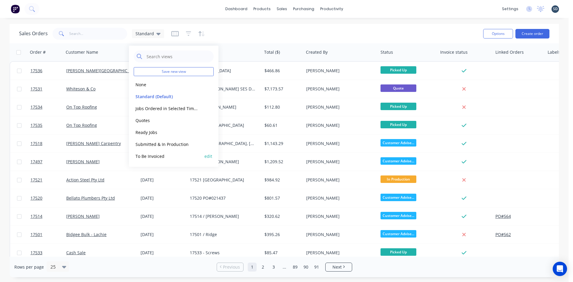
click at [149, 158] on button "To Be Invoiced" at bounding box center [168, 156] width 68 height 7
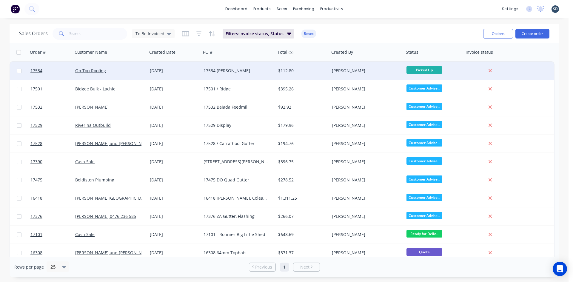
click at [246, 69] on div "17534 [PERSON_NAME]" at bounding box center [237, 71] width 66 height 6
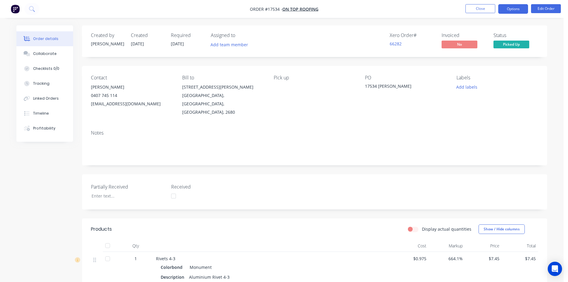
click at [520, 9] on button "Options" at bounding box center [514, 9] width 30 height 10
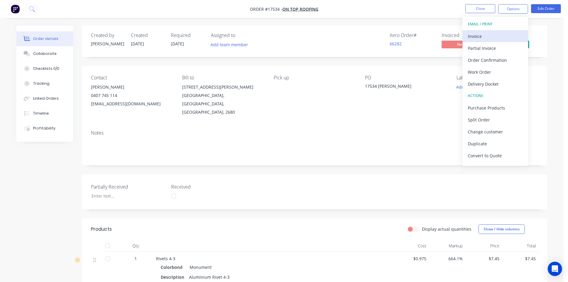
click at [507, 33] on div "Invoice" at bounding box center [495, 36] width 55 height 9
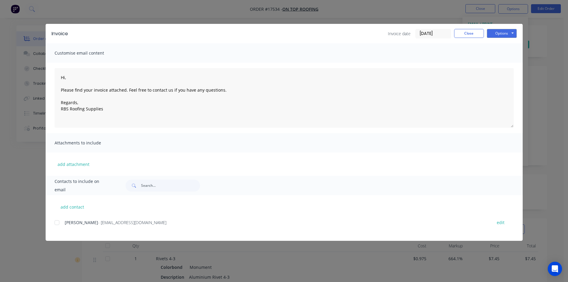
click at [56, 223] on div at bounding box center [57, 223] width 12 height 12
click at [517, 32] on button "Options" at bounding box center [502, 33] width 30 height 9
click at [510, 66] on button "Email" at bounding box center [506, 64] width 38 height 10
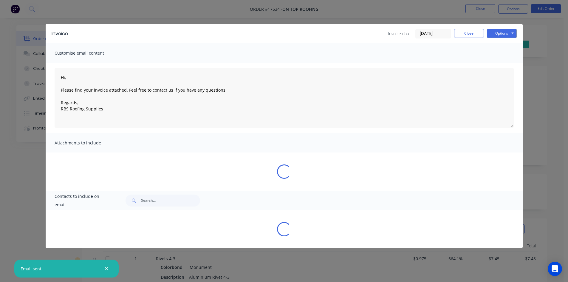
type textarea "Hi, Please find your invoice attached. Feel free to contact us if you have any …"
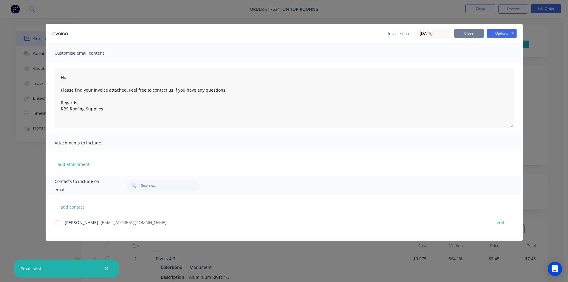
click at [471, 35] on button "Close" at bounding box center [469, 33] width 30 height 9
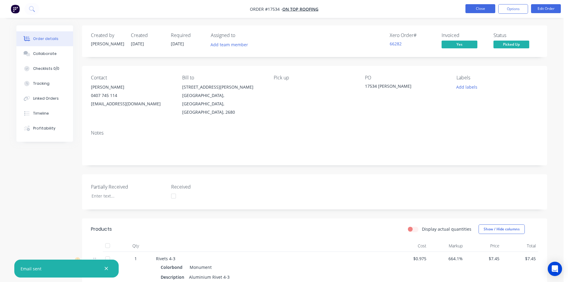
click at [487, 11] on button "Close" at bounding box center [481, 8] width 30 height 9
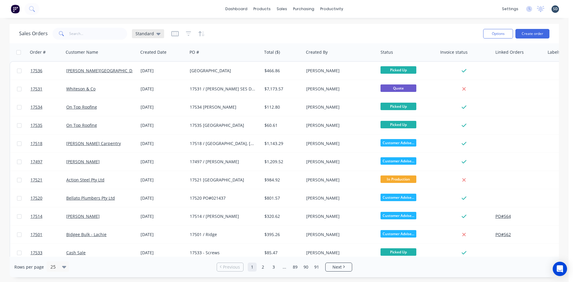
click at [150, 35] on span "Standard" at bounding box center [144, 33] width 19 height 6
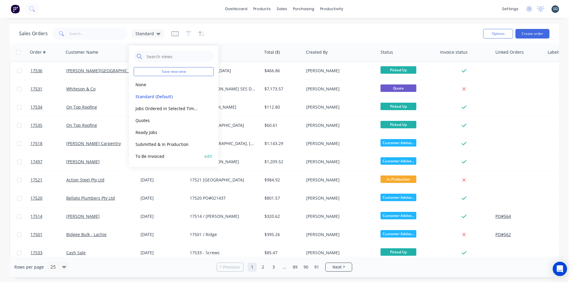
click at [163, 155] on button "To Be Invoiced" at bounding box center [168, 156] width 68 height 7
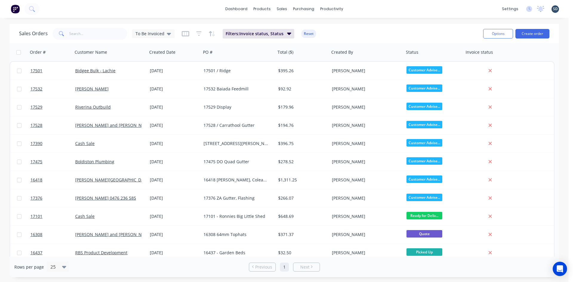
click at [358, 8] on div "dashboard products sales purchasing productivity dashboard products Product Cat…" at bounding box center [284, 9] width 568 height 18
click at [360, 8] on div "dashboard products sales purchasing productivity dashboard products Product Cat…" at bounding box center [284, 9] width 568 height 18
click at [361, 7] on div "dashboard products sales purchasing productivity dashboard products Product Cat…" at bounding box center [284, 9] width 568 height 18
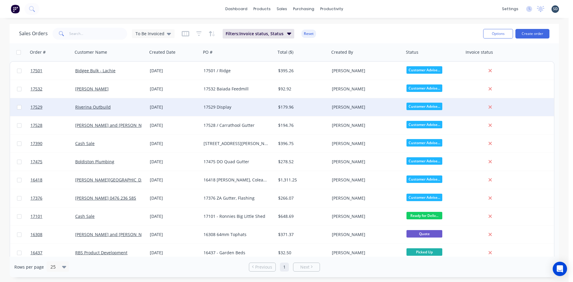
click at [257, 111] on div "17529 Display" at bounding box center [238, 107] width 75 height 18
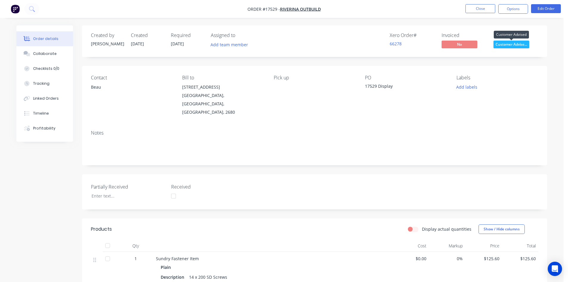
click at [520, 44] on span "Customer Advise..." at bounding box center [512, 44] width 36 height 7
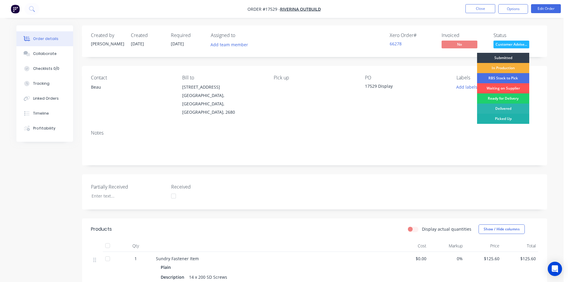
click at [514, 119] on div "Picked Up" at bounding box center [503, 119] width 52 height 10
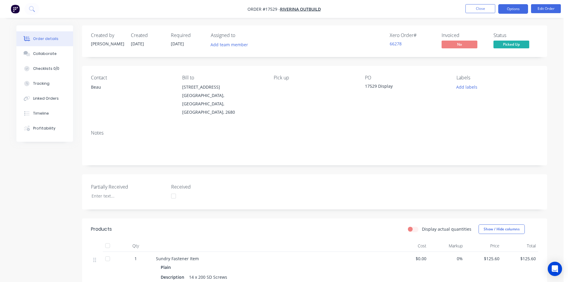
click at [513, 10] on button "Options" at bounding box center [514, 9] width 30 height 10
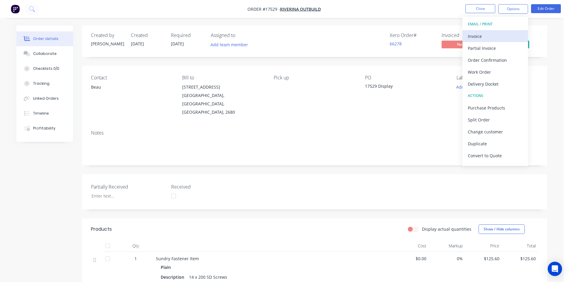
click at [490, 33] on div "Invoice" at bounding box center [495, 36] width 55 height 9
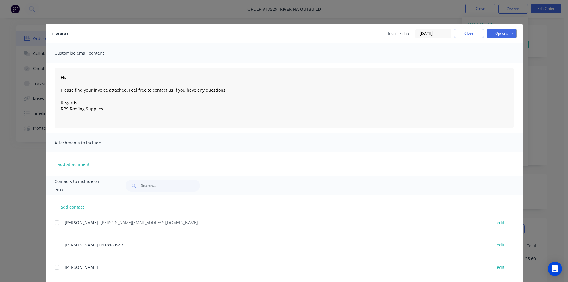
scroll to position [57, 0]
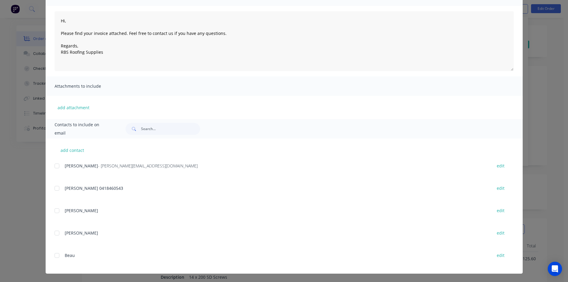
click at [56, 167] on div at bounding box center [57, 166] width 12 height 12
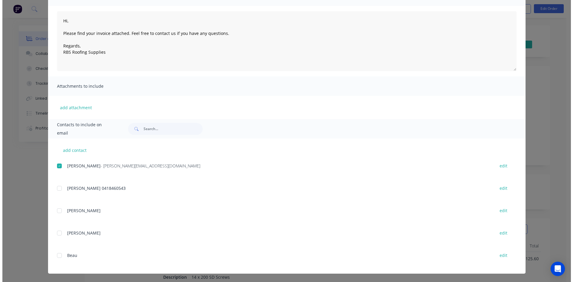
scroll to position [0, 0]
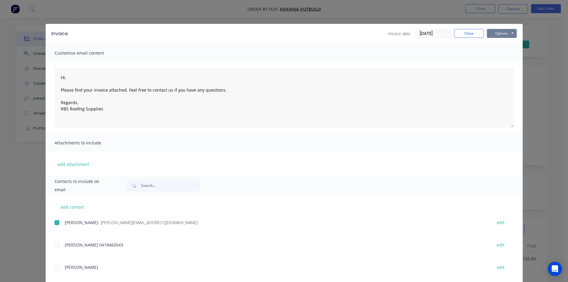
click at [506, 35] on button "Options" at bounding box center [502, 33] width 30 height 9
click at [501, 64] on button "Email" at bounding box center [506, 64] width 38 height 10
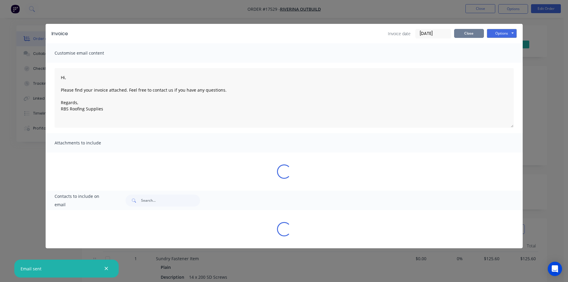
type textarea "Hi, Please find your invoice attached. Feel free to contact us if you have any …"
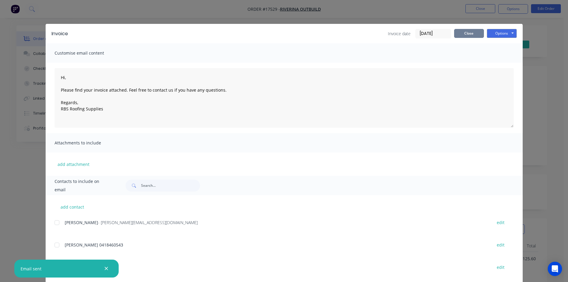
click at [463, 34] on button "Close" at bounding box center [469, 33] width 30 height 9
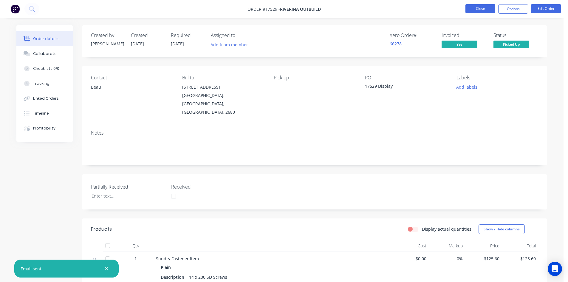
click at [481, 9] on button "Close" at bounding box center [481, 8] width 30 height 9
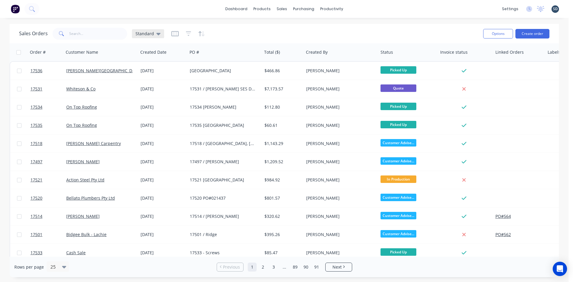
click at [141, 32] on span "Standard" at bounding box center [144, 33] width 19 height 6
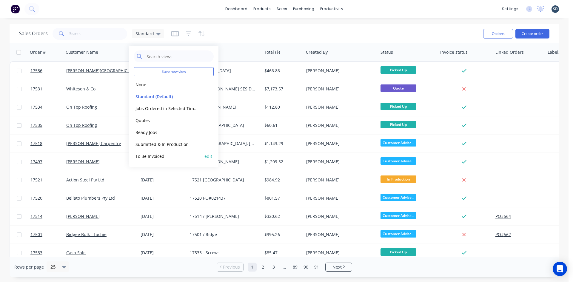
click at [162, 158] on button "To Be Invoiced" at bounding box center [168, 156] width 68 height 7
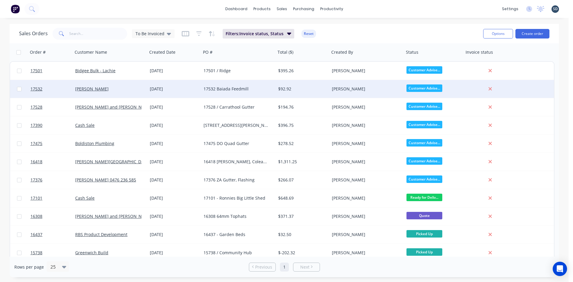
click at [254, 91] on div "17532 Baiada Feedmill" at bounding box center [237, 89] width 66 height 6
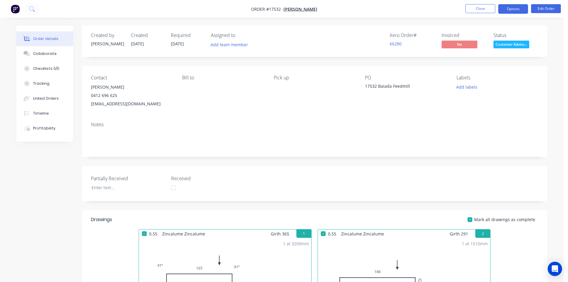
click at [513, 12] on button "Options" at bounding box center [514, 9] width 30 height 10
click at [435, 33] on div "Xero Order # 66280 Invoiced No Status Customer Advise..." at bounding box center [405, 41] width 268 height 17
click at [509, 42] on span "Customer Advise..." at bounding box center [512, 44] width 36 height 7
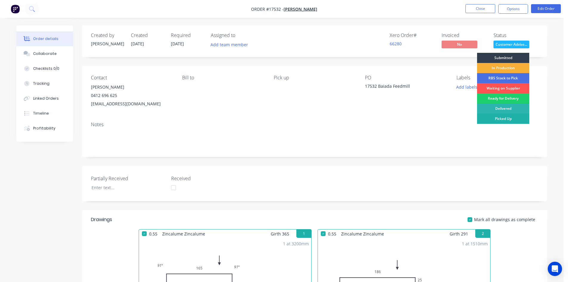
click at [511, 115] on div "Picked Up" at bounding box center [503, 119] width 52 height 10
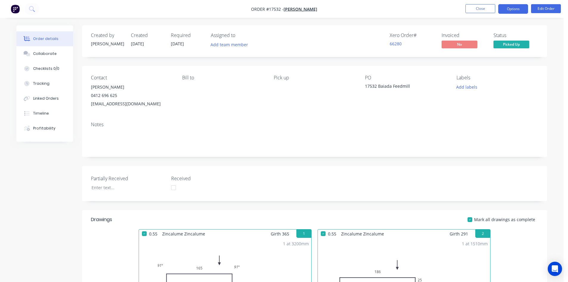
click at [514, 8] on button "Options" at bounding box center [514, 9] width 30 height 10
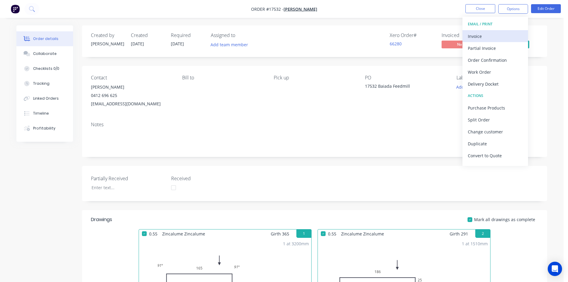
click at [487, 35] on div "Invoice" at bounding box center [495, 36] width 55 height 9
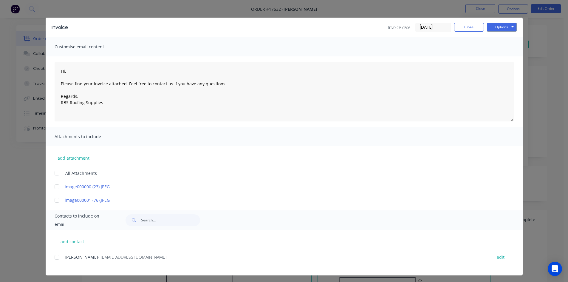
scroll to position [8, 0]
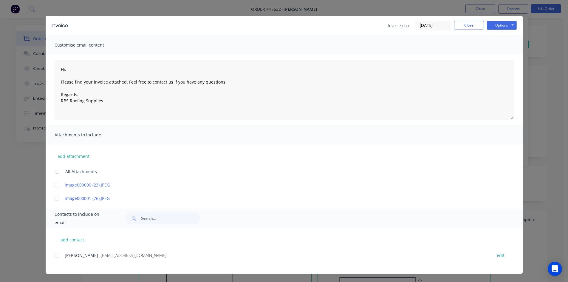
click at [58, 257] on div at bounding box center [57, 255] width 12 height 12
click at [505, 27] on button "Options" at bounding box center [502, 25] width 30 height 9
click at [506, 55] on button "Email" at bounding box center [506, 56] width 38 height 10
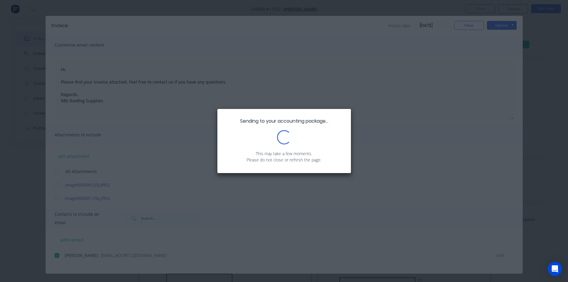
scroll to position [0, 0]
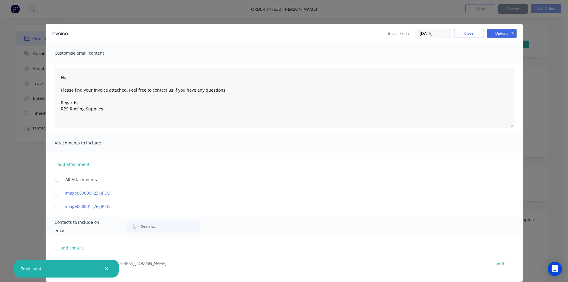
type textarea "Hi, Please find your invoice attached. Feel free to contact us if you have any …"
click at [469, 33] on button "Close" at bounding box center [469, 33] width 30 height 9
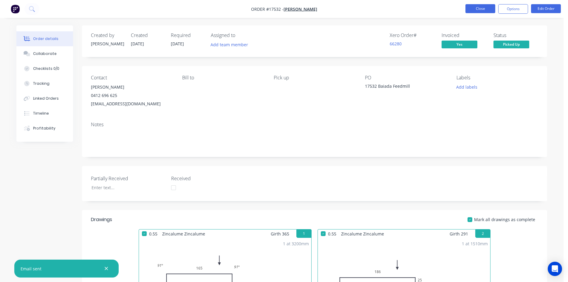
click at [477, 10] on button "Close" at bounding box center [481, 8] width 30 height 9
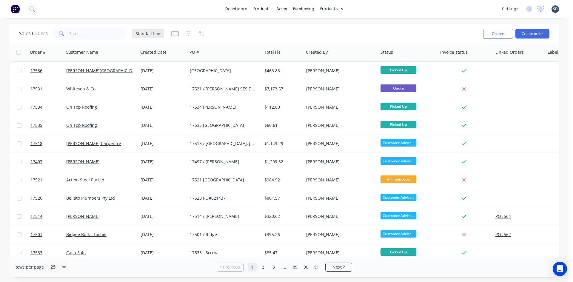
click at [150, 36] on span "Standard" at bounding box center [144, 33] width 19 height 6
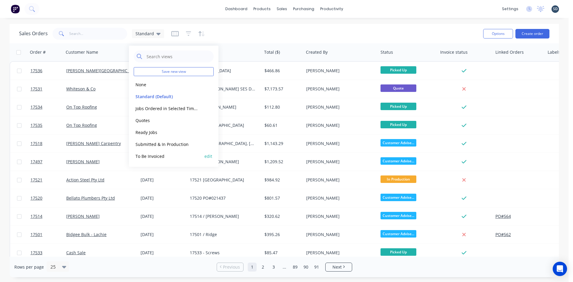
click at [173, 157] on button "To Be Invoiced" at bounding box center [168, 156] width 68 height 7
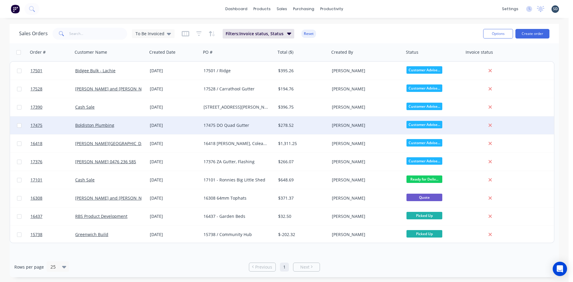
click at [259, 126] on div "17475 DO Quad Gutter" at bounding box center [237, 125] width 66 height 6
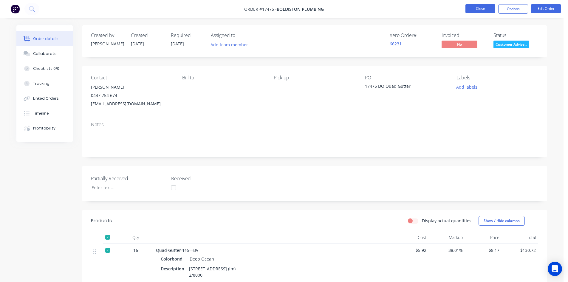
click at [479, 10] on button "Close" at bounding box center [481, 8] width 30 height 9
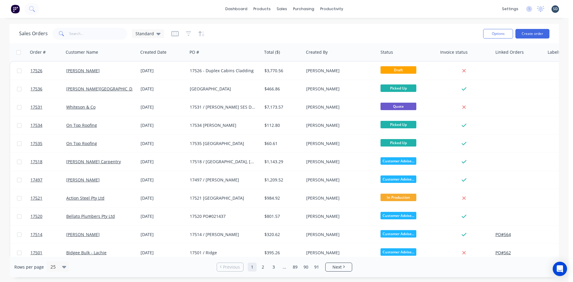
click at [369, 7] on div "dashboard products sales purchasing productivity dashboard products Product Cat…" at bounding box center [284, 9] width 568 height 18
click at [297, 25] on link "Sales Orders" at bounding box center [313, 28] width 79 height 12
click at [365, 2] on div "dashboard products sales purchasing productivity dashboard products Product Cat…" at bounding box center [284, 9] width 568 height 18
click at [363, 8] on div "dashboard products sales purchasing productivity dashboard products Product Cat…" at bounding box center [284, 9] width 568 height 18
click at [369, 9] on div "dashboard products sales purchasing productivity dashboard products Product Cat…" at bounding box center [284, 9] width 568 height 18
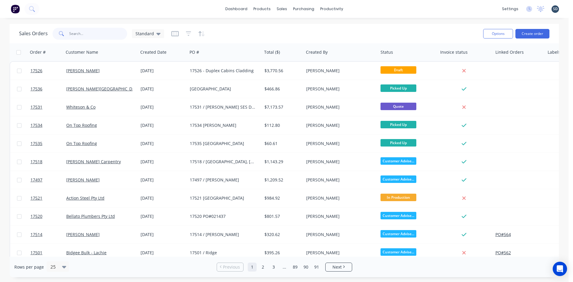
click at [80, 36] on input "text" at bounding box center [98, 34] width 58 height 12
type input "jz"
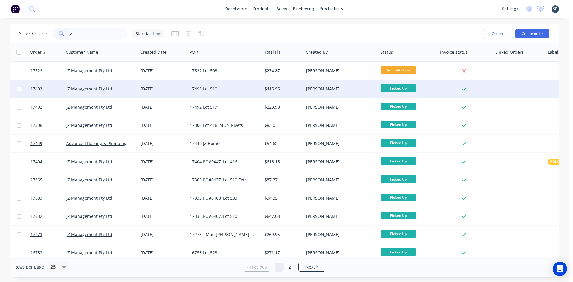
click at [235, 89] on div "17493 Lot 510" at bounding box center [223, 89] width 66 height 6
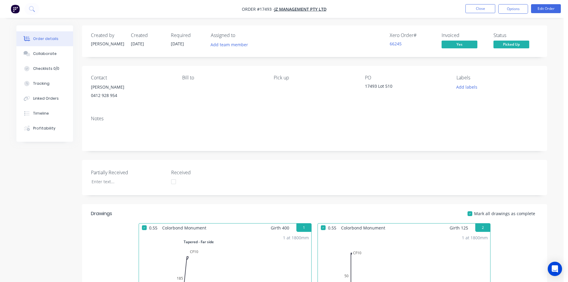
click at [379, 86] on div "17493 Lot 510" at bounding box center [402, 87] width 75 height 8
click at [553, 9] on button "Edit Order" at bounding box center [546, 8] width 30 height 9
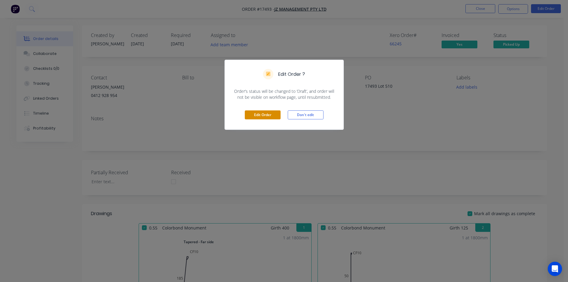
click at [266, 114] on button "Edit Order" at bounding box center [263, 114] width 36 height 9
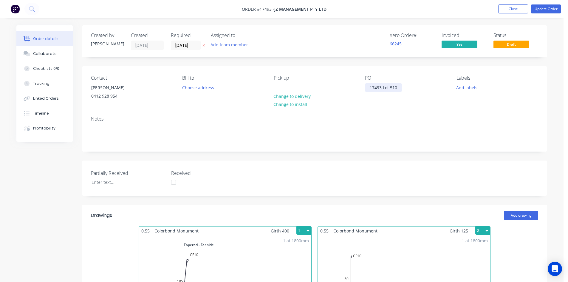
click at [384, 86] on div "17493 Lot 510" at bounding box center [383, 87] width 37 height 9
click at [407, 120] on div "Notes" at bounding box center [315, 119] width 448 height 6
click at [548, 11] on button "Update Order" at bounding box center [546, 8] width 30 height 9
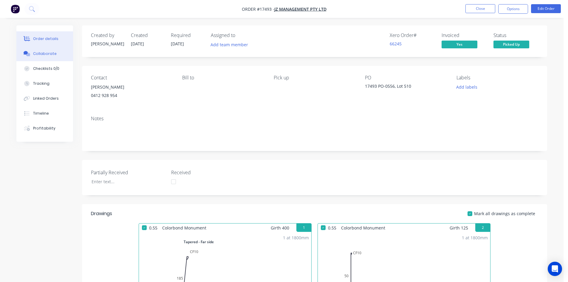
click at [57, 55] on button "Collaborate" at bounding box center [44, 53] width 57 height 15
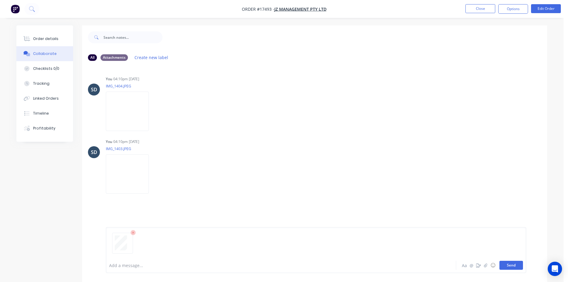
click at [515, 266] on button "Send" at bounding box center [512, 265] width 24 height 9
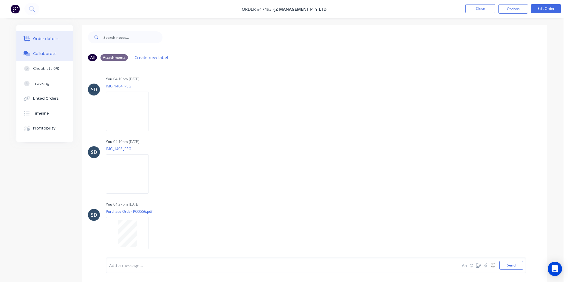
click at [55, 39] on div "Order details" at bounding box center [45, 38] width 25 height 5
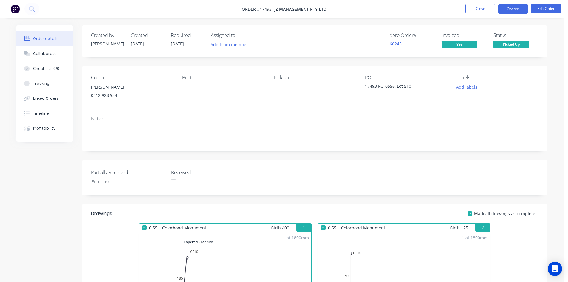
click at [513, 9] on button "Options" at bounding box center [514, 9] width 30 height 10
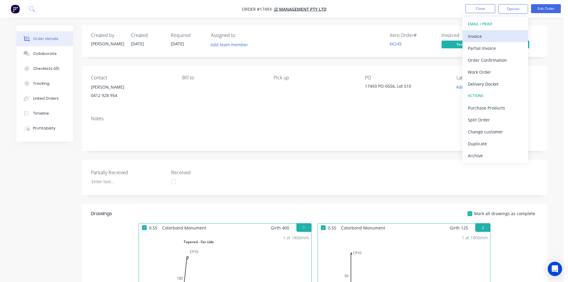
click at [500, 32] on div "Invoice" at bounding box center [495, 36] width 55 height 9
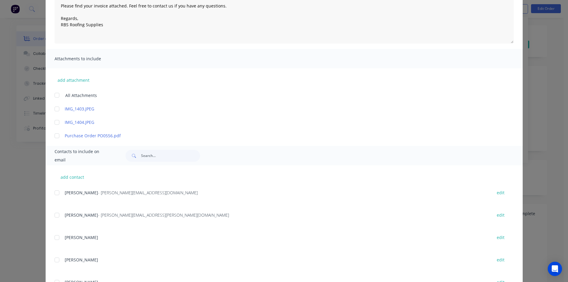
scroll to position [156, 0]
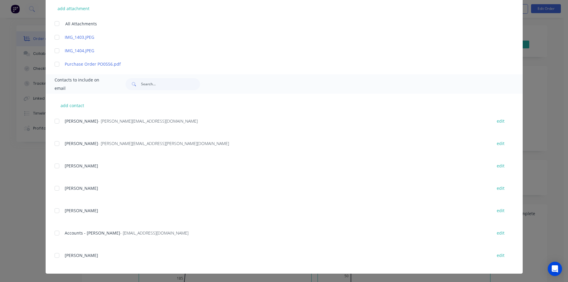
click at [51, 234] on div "add contact Rodney - [EMAIL_ADDRESS][DOMAIN_NAME] edit James Scremin - [EMAIL_A…" at bounding box center [284, 184] width 477 height 180
click at [57, 233] on div at bounding box center [57, 233] width 12 height 12
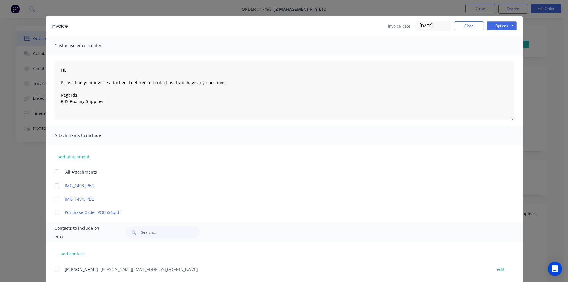
scroll to position [0, 0]
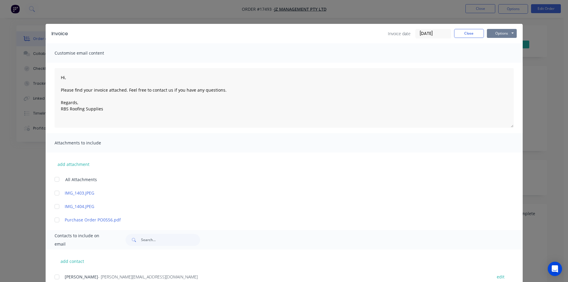
click at [500, 36] on button "Options" at bounding box center [502, 33] width 30 height 9
click at [505, 64] on button "Email" at bounding box center [506, 64] width 38 height 10
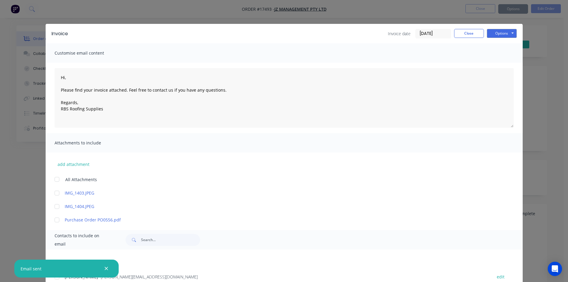
type textarea "Hi, Please find your invoice attached. Feel free to contact us if you have any …"
click at [471, 32] on button "Close" at bounding box center [469, 33] width 30 height 9
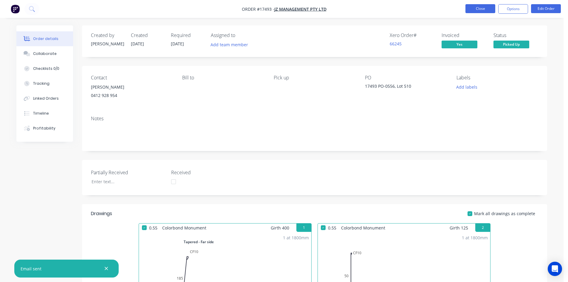
click at [482, 10] on button "Close" at bounding box center [481, 8] width 30 height 9
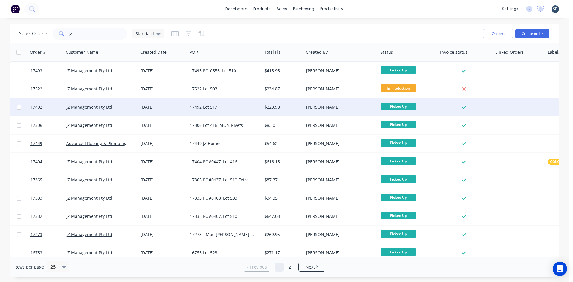
click at [232, 108] on div "17492 Lot 517" at bounding box center [223, 107] width 66 height 6
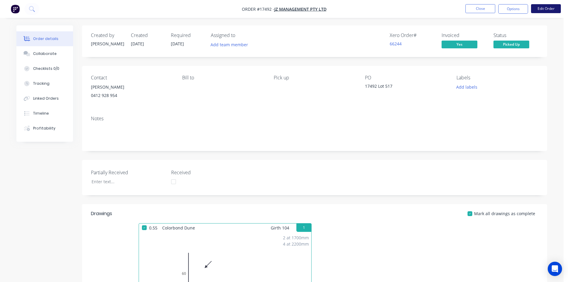
click at [538, 8] on button "Edit Order" at bounding box center [546, 8] width 30 height 9
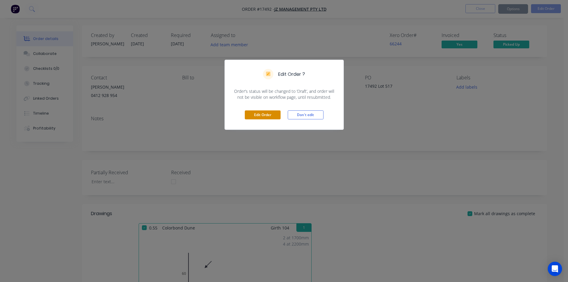
click at [269, 113] on button "Edit Order" at bounding box center [263, 114] width 36 height 9
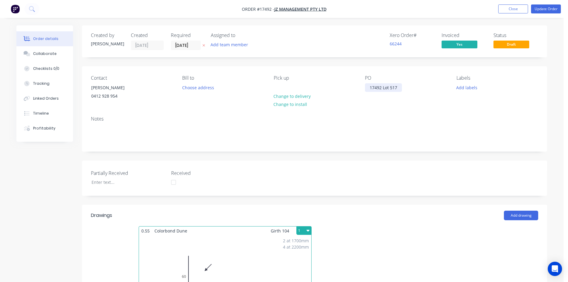
click at [401, 86] on div "17492 Lot 517" at bounding box center [383, 87] width 37 height 9
click at [383, 87] on div "17492 Lot 517" at bounding box center [383, 87] width 37 height 9
click at [393, 114] on div "Notes" at bounding box center [314, 131] width 465 height 40
click at [546, 6] on button "Update Order" at bounding box center [546, 8] width 30 height 9
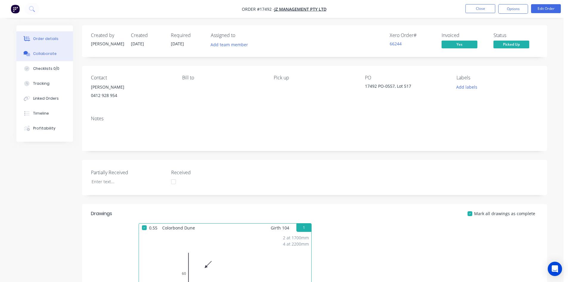
click at [44, 55] on div "Collaborate" at bounding box center [45, 53] width 24 height 5
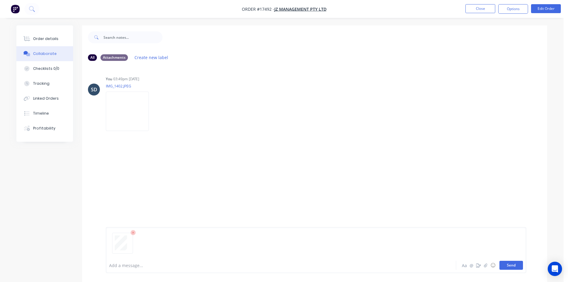
click at [507, 267] on button "Send" at bounding box center [512, 265] width 24 height 9
click at [36, 33] on button "Order details" at bounding box center [44, 38] width 57 height 15
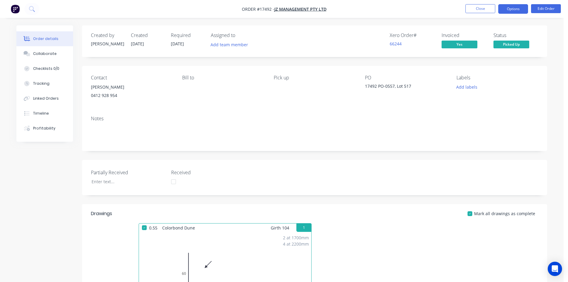
click at [513, 10] on button "Options" at bounding box center [514, 9] width 30 height 10
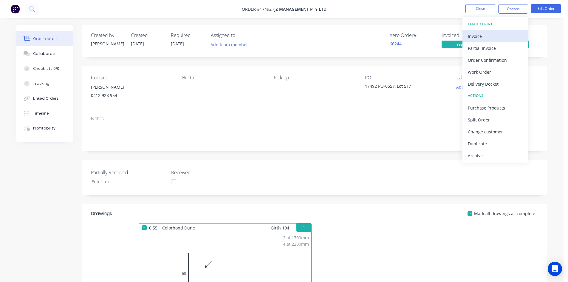
click at [501, 38] on div "Invoice" at bounding box center [495, 36] width 55 height 9
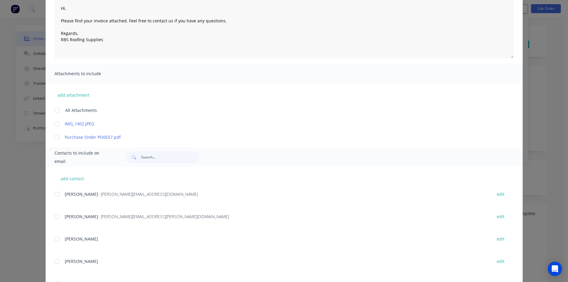
scroll to position [142, 0]
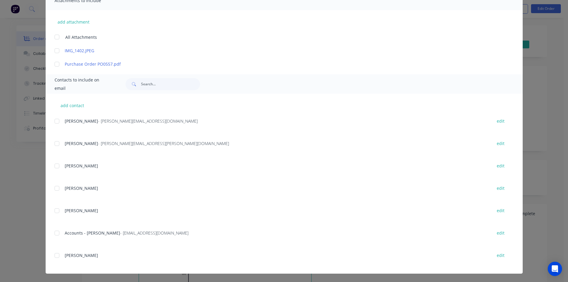
click at [57, 233] on div at bounding box center [57, 233] width 12 height 12
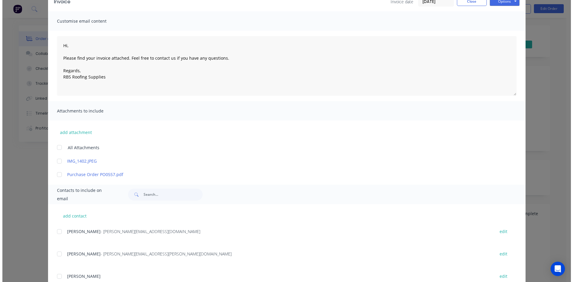
scroll to position [0, 0]
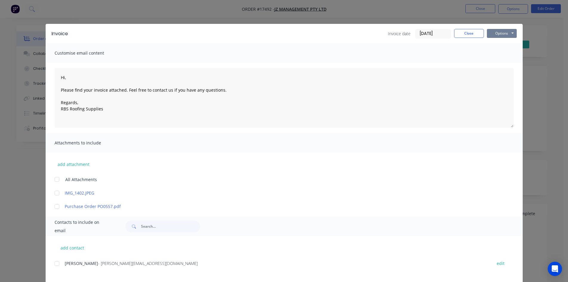
click at [510, 34] on button "Options" at bounding box center [502, 33] width 30 height 9
click at [511, 64] on button "Email" at bounding box center [506, 64] width 38 height 10
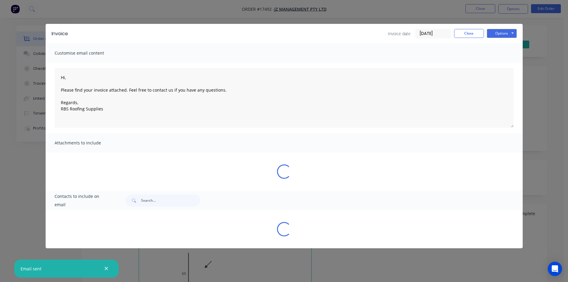
type textarea "Hi, Please find your invoice attached. Feel free to contact us if you have any …"
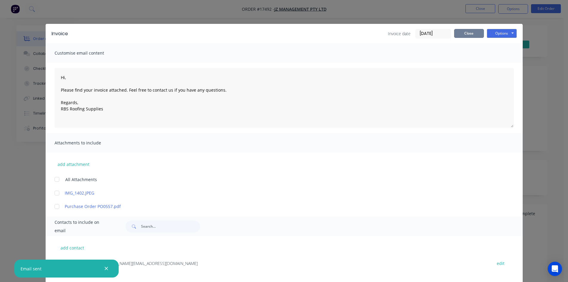
click at [470, 34] on button "Close" at bounding box center [469, 33] width 30 height 9
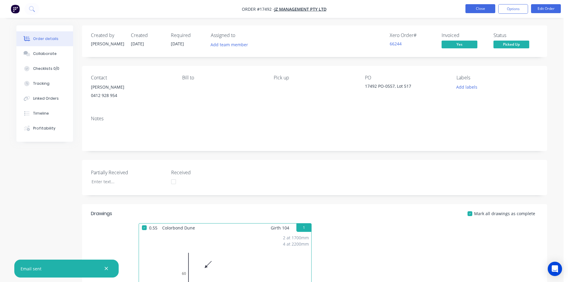
click at [481, 12] on button "Close" at bounding box center [481, 8] width 30 height 9
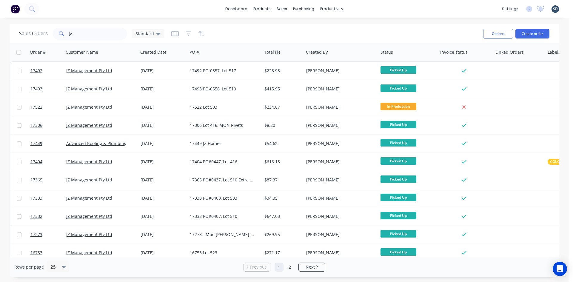
click at [362, 9] on div "dashboard products sales purchasing productivity dashboard products Product Cat…" at bounding box center [284, 9] width 568 height 18
click at [369, 8] on div "dashboard products sales purchasing productivity dashboard products Product Cat…" at bounding box center [284, 9] width 568 height 18
click at [361, 8] on div "dashboard products sales purchasing productivity dashboard products Product Cat…" at bounding box center [284, 9] width 568 height 18
click at [366, 8] on div "dashboard products sales purchasing productivity dashboard products Product Cat…" at bounding box center [284, 9] width 568 height 18
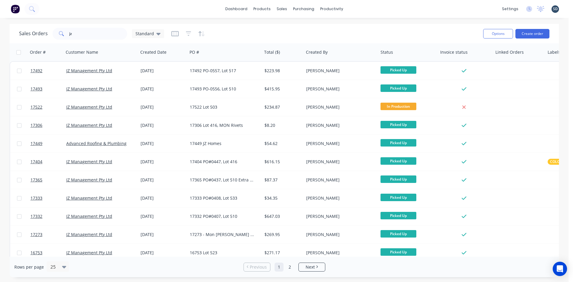
click at [362, 7] on div "dashboard products sales purchasing productivity dashboard products Product Cat…" at bounding box center [284, 9] width 568 height 18
click at [360, 10] on div "dashboard products sales purchasing productivity dashboard products Product Cat…" at bounding box center [284, 9] width 568 height 18
click at [361, 9] on div "dashboard products sales purchasing productivity dashboard products Product Cat…" at bounding box center [284, 9] width 568 height 18
click at [359, 8] on div "dashboard products sales purchasing productivity dashboard products Product Cat…" at bounding box center [284, 9] width 568 height 18
click at [363, 9] on div "dashboard products sales purchasing productivity dashboard products Product Cat…" at bounding box center [284, 9] width 568 height 18
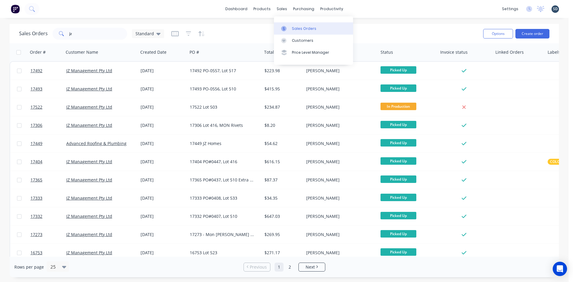
click at [301, 30] on div "Sales Orders" at bounding box center [304, 28] width 24 height 5
click at [370, 8] on div "dashboard products sales purchasing productivity dashboard products Product Cat…" at bounding box center [284, 9] width 568 height 18
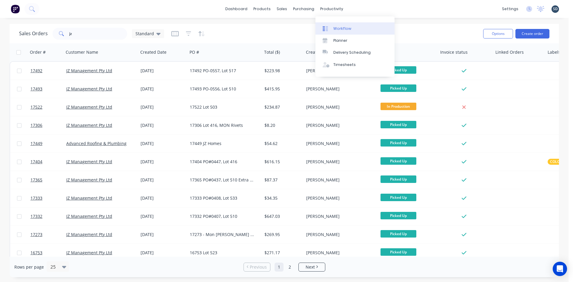
click at [340, 26] on div "Workflow" at bounding box center [342, 28] width 18 height 5
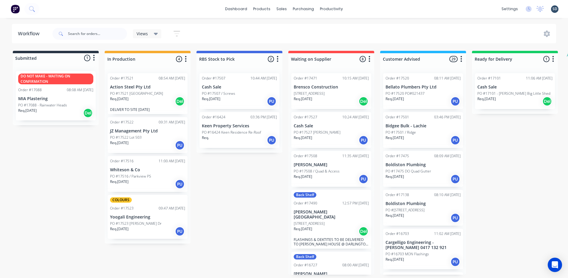
click at [356, 7] on div "dashboard products sales purchasing productivity dashboard products Product Cat…" at bounding box center [284, 9] width 568 height 18
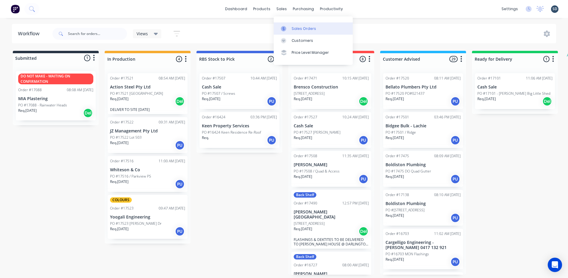
click at [297, 27] on div "Sales Orders" at bounding box center [304, 28] width 24 height 5
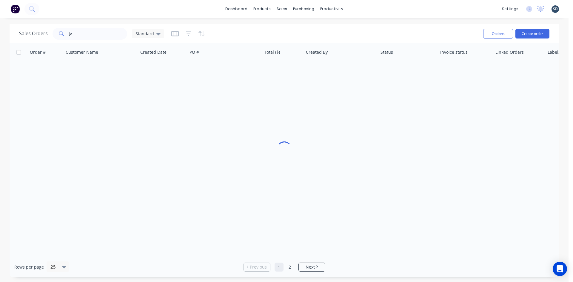
click at [354, 9] on div "dashboard products sales purchasing productivity dashboard products Product Cat…" at bounding box center [284, 9] width 568 height 18
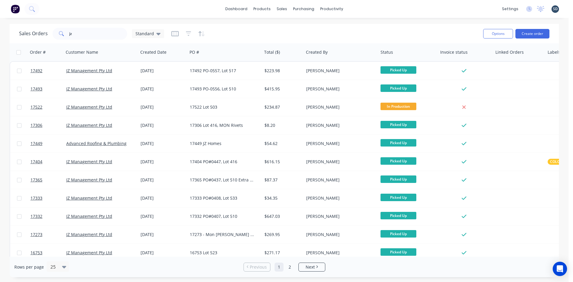
click at [354, 8] on div "dashboard products sales purchasing productivity dashboard products Product Cat…" at bounding box center [284, 9] width 568 height 18
